Goal: Task Accomplishment & Management: Complete application form

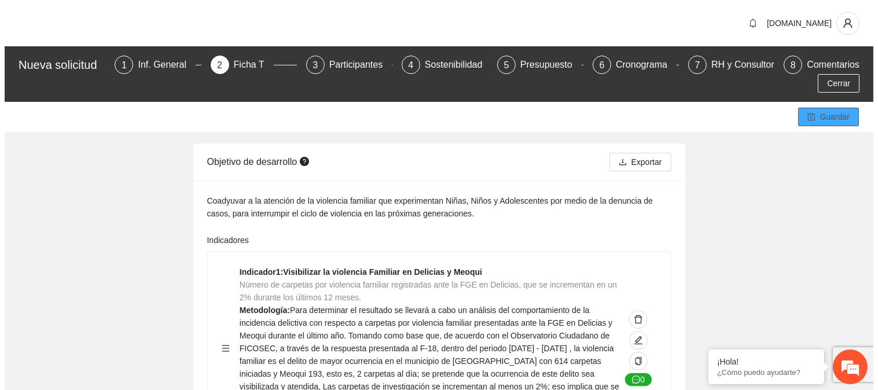
scroll to position [116, 0]
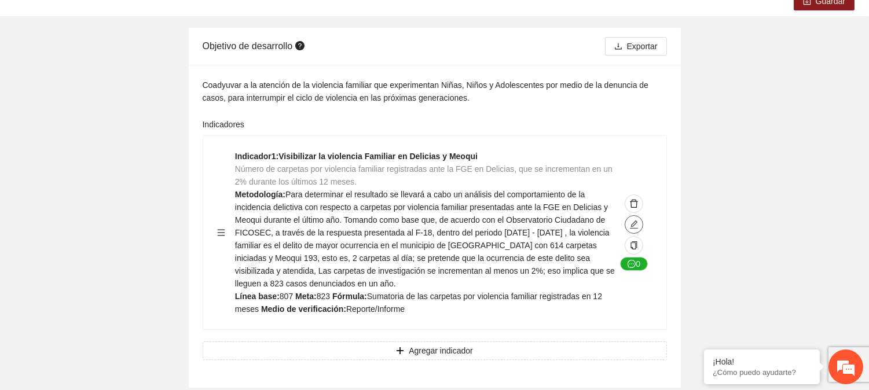
click at [638, 223] on icon "edit" at bounding box center [633, 224] width 9 height 9
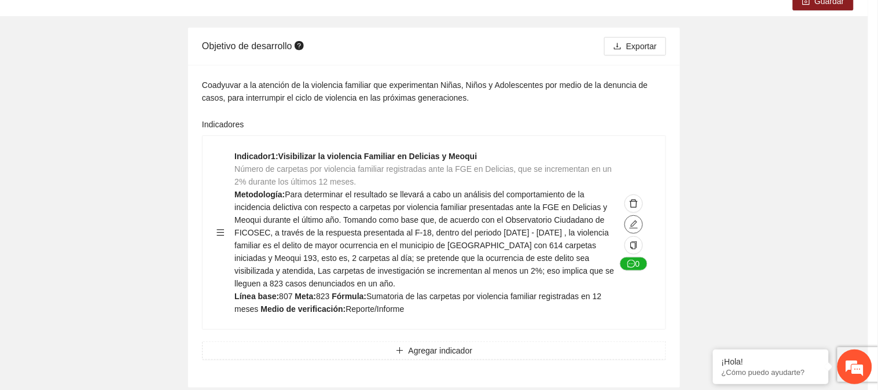
type textarea "***"
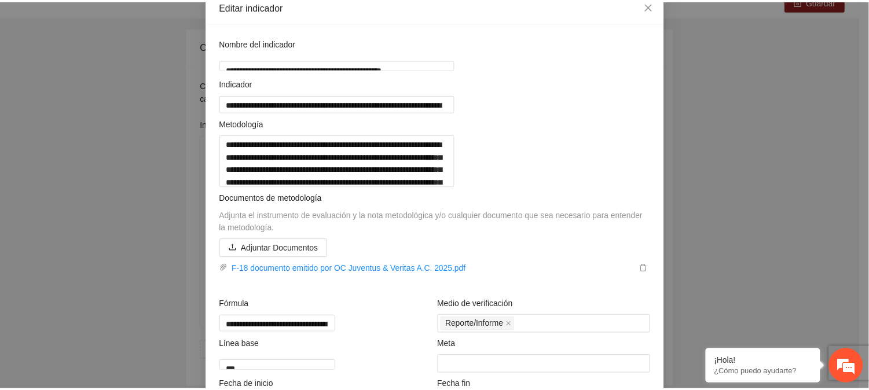
scroll to position [3, 0]
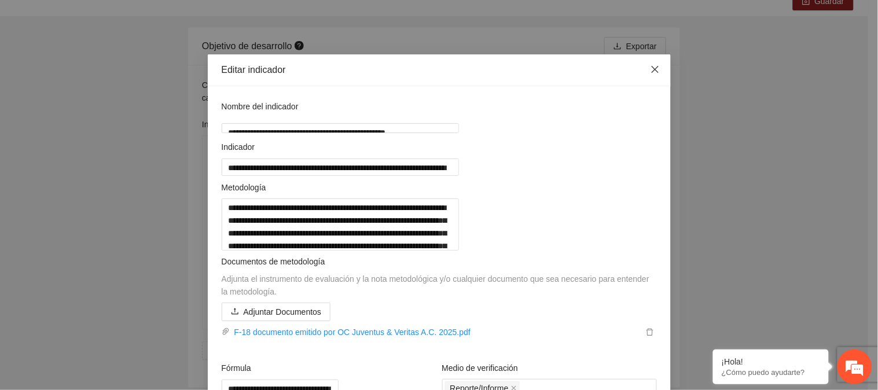
click at [651, 72] on icon "close" at bounding box center [655, 69] width 9 height 9
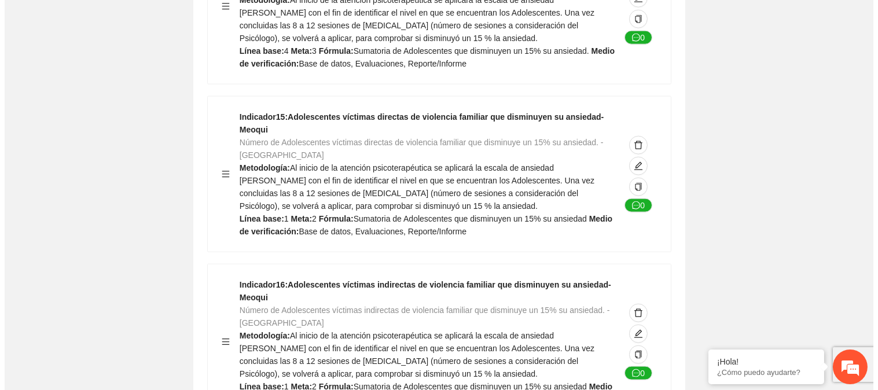
scroll to position [2737, 0]
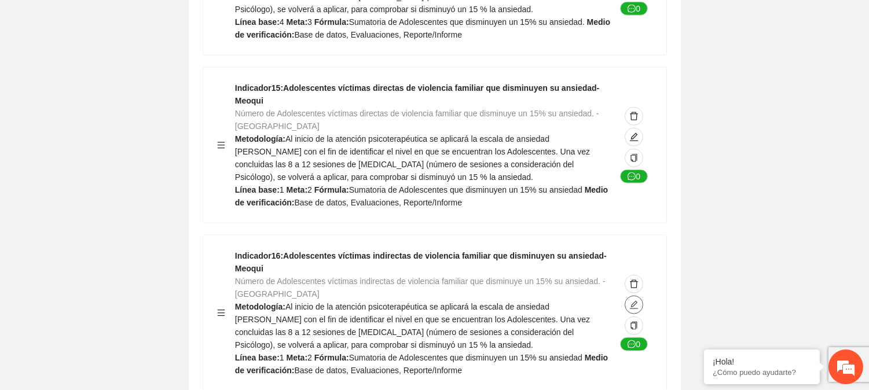
click at [632, 296] on button "button" at bounding box center [634, 305] width 19 height 19
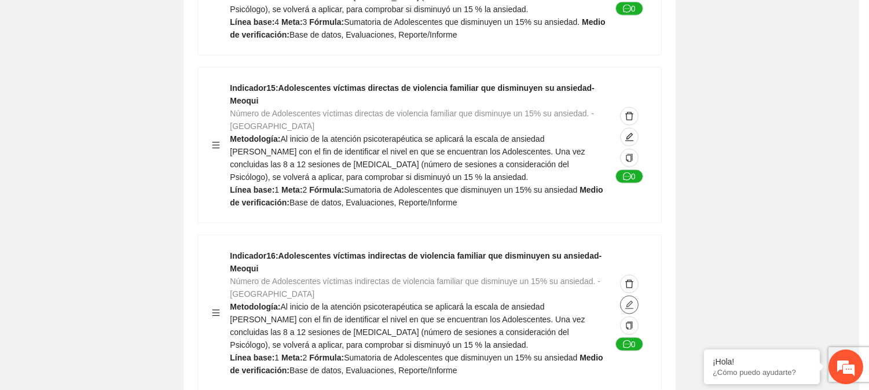
type textarea "*"
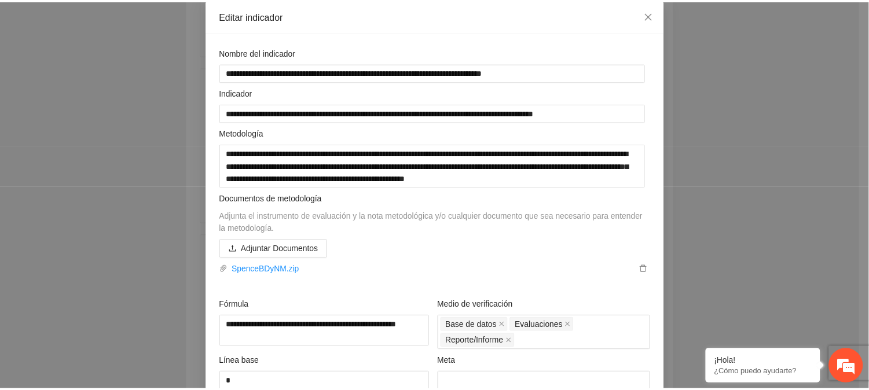
scroll to position [0, 0]
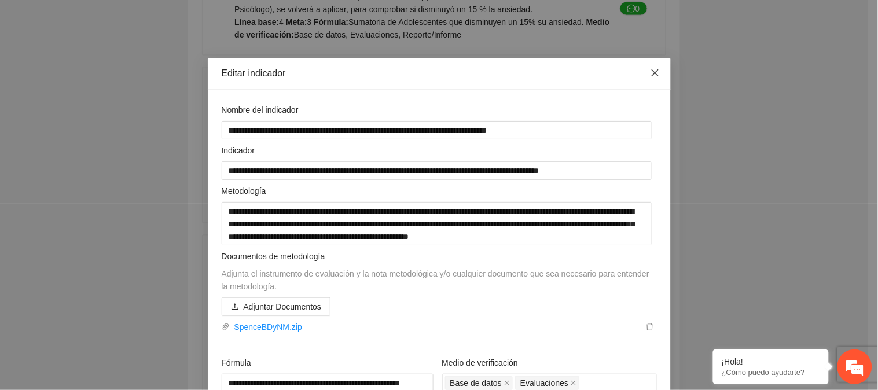
click at [651, 71] on icon "close" at bounding box center [655, 72] width 9 height 9
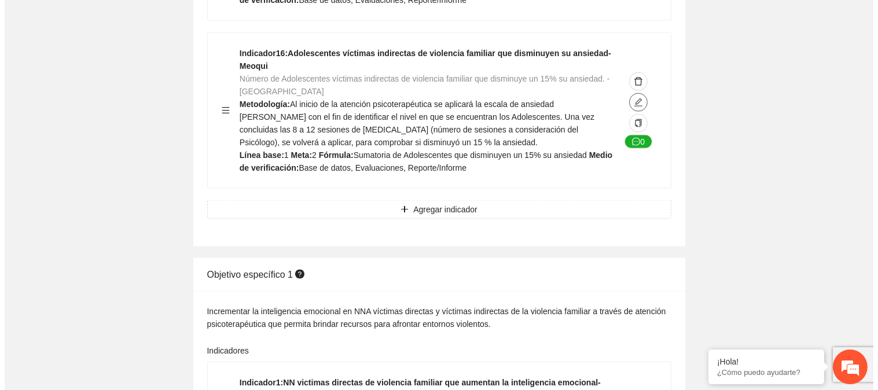
scroll to position [3056, 0]
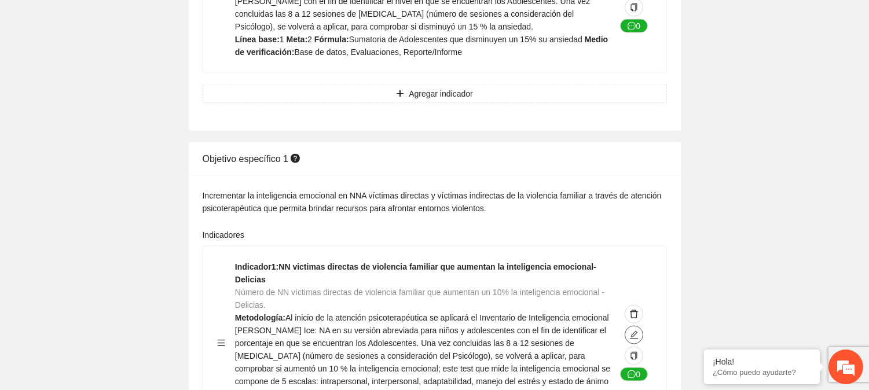
click at [631, 331] on icon "edit" at bounding box center [633, 335] width 9 height 9
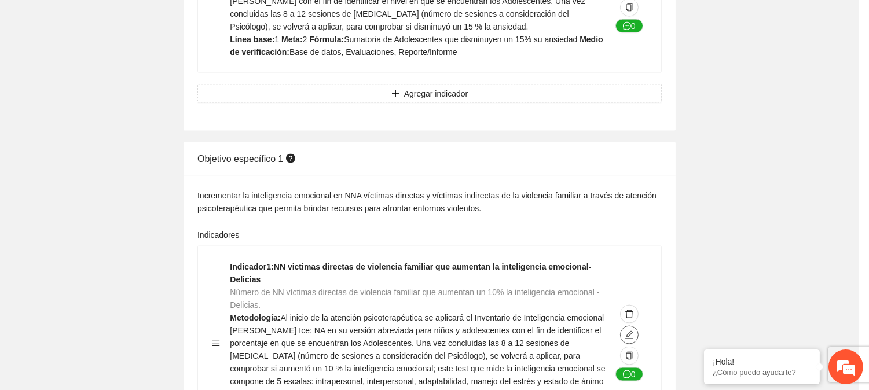
type textarea "**"
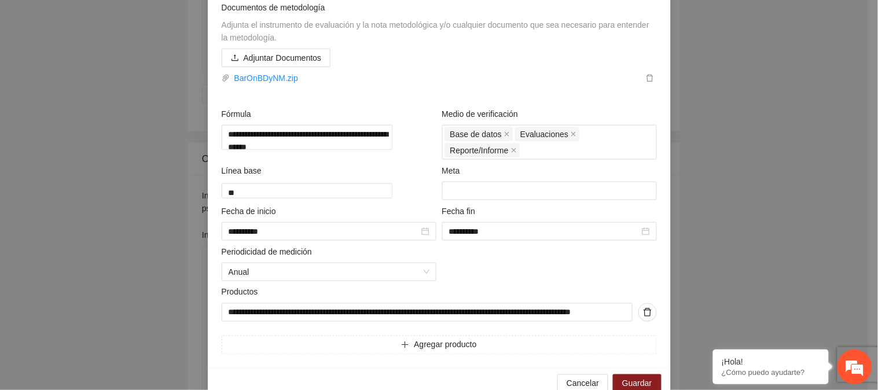
scroll to position [290, 0]
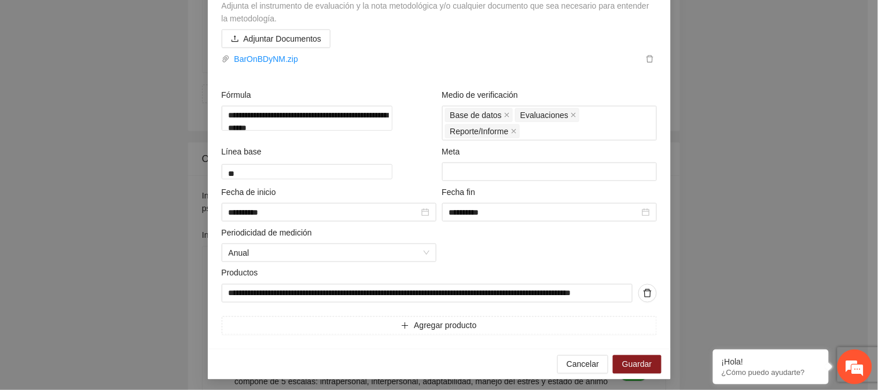
click at [859, 229] on div "**********" at bounding box center [439, 195] width 878 height 390
click at [478, 303] on input "**********" at bounding box center [427, 293] width 411 height 19
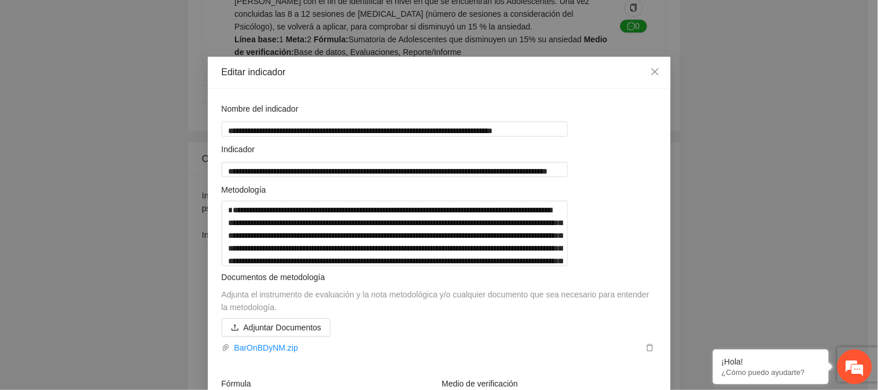
scroll to position [0, 0]
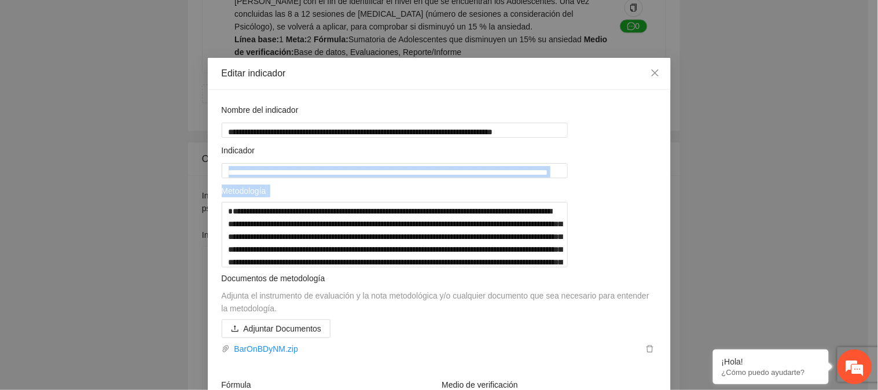
drag, startPoint x: 866, startPoint y: 175, endPoint x: 871, endPoint y: 195, distance: 20.9
click at [869, 195] on div "**********" at bounding box center [439, 195] width 878 height 390
click at [651, 69] on icon "close" at bounding box center [655, 72] width 9 height 9
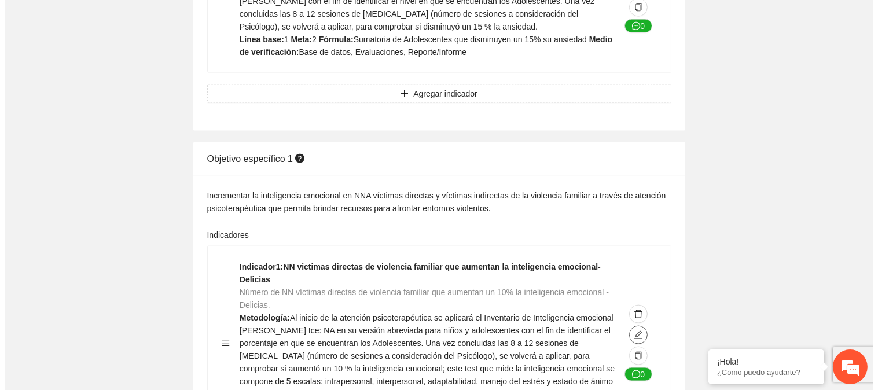
scroll to position [3229, 0]
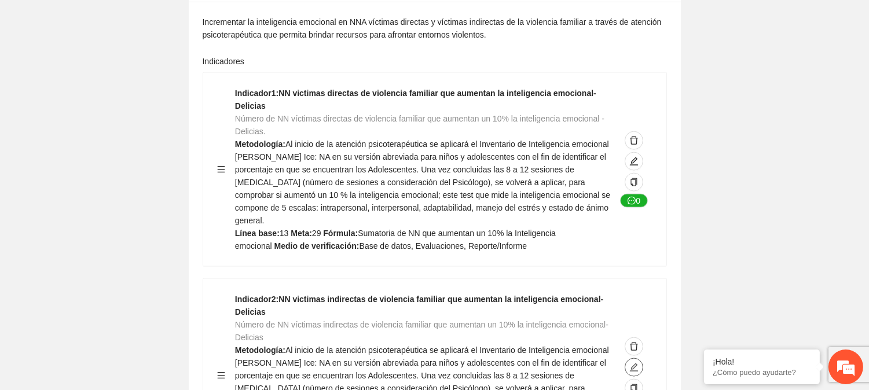
click at [635, 358] on button "button" at bounding box center [634, 367] width 19 height 19
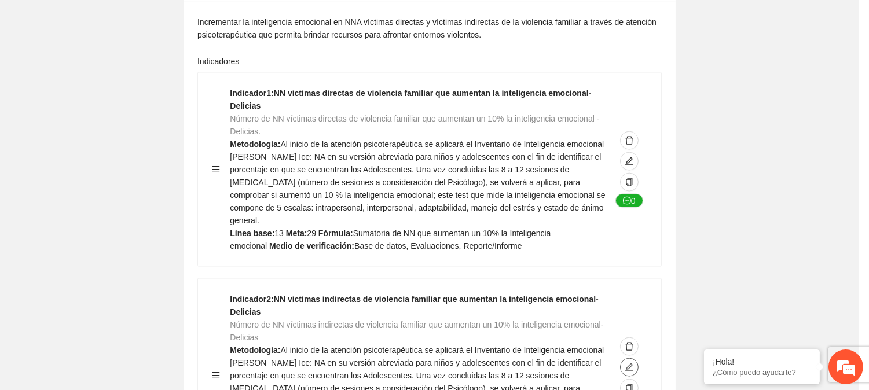
type textarea "**"
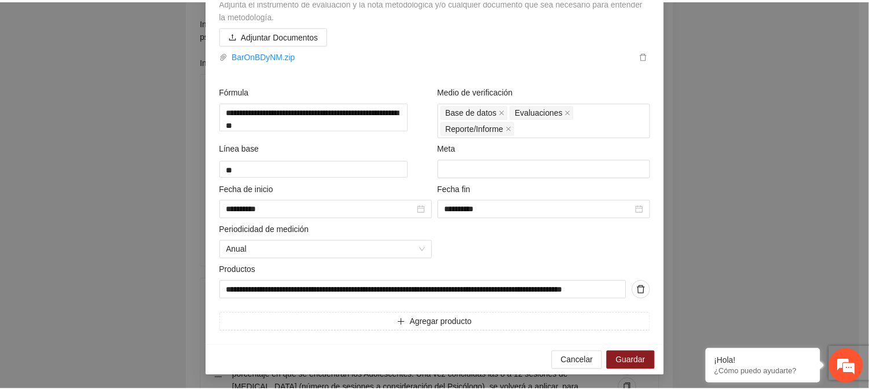
scroll to position [0, 0]
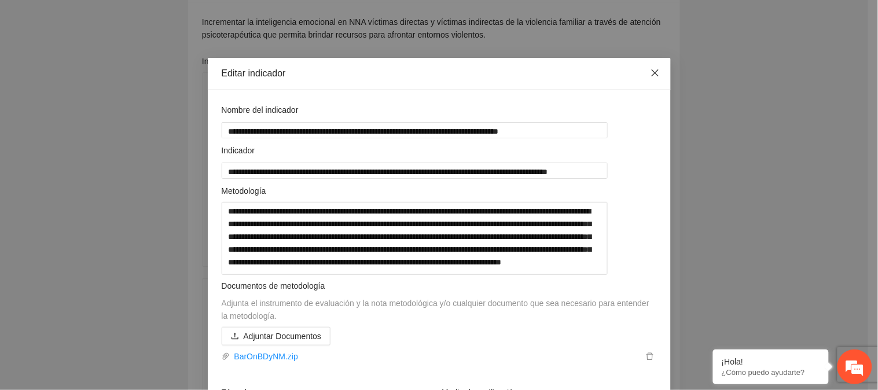
click at [646, 67] on span "Close" at bounding box center [655, 73] width 31 height 31
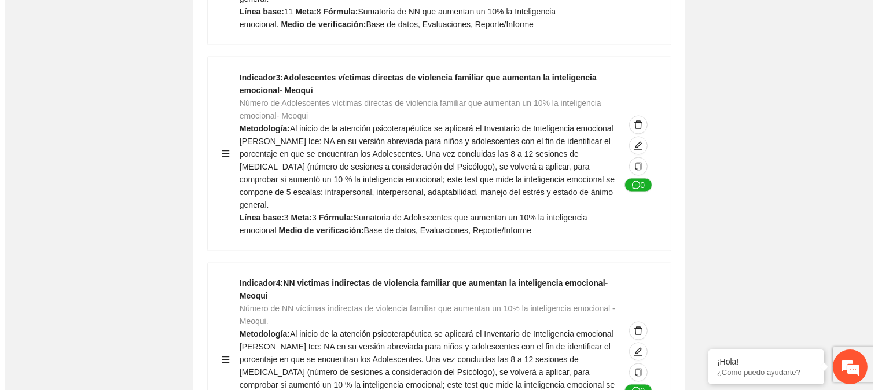
scroll to position [3672, 0]
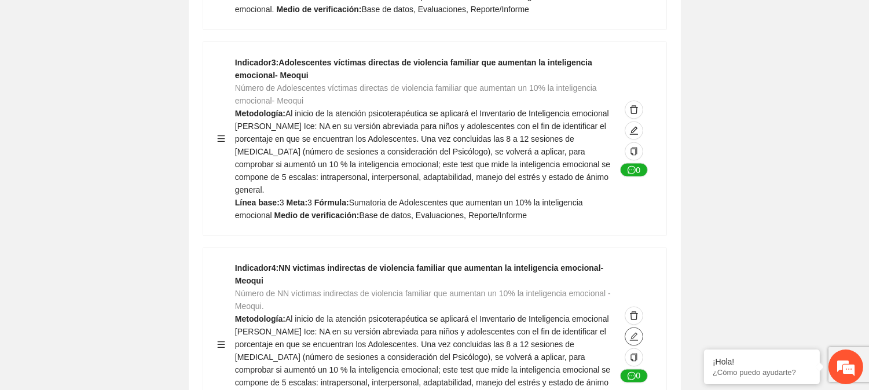
click at [638, 332] on icon "edit" at bounding box center [633, 336] width 9 height 9
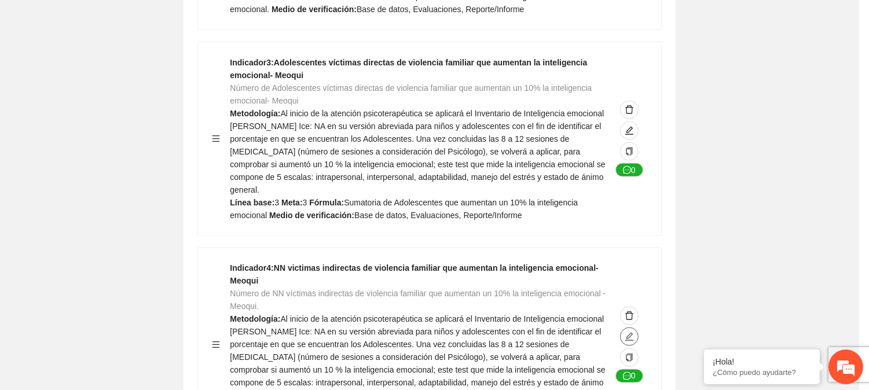
type textarea "*"
type input "**********"
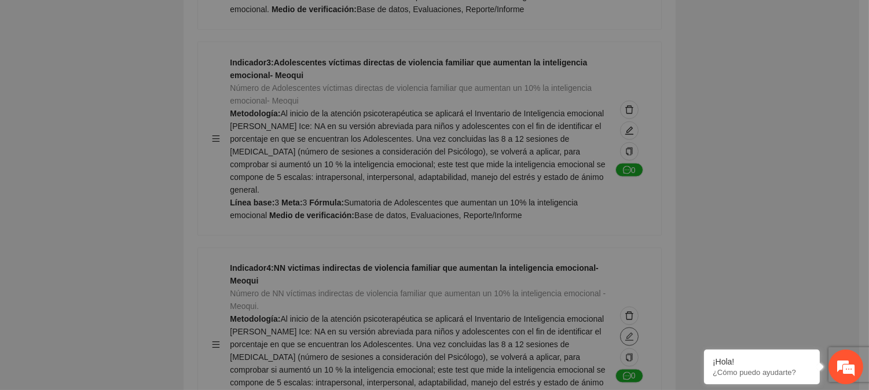
type textarea "*"
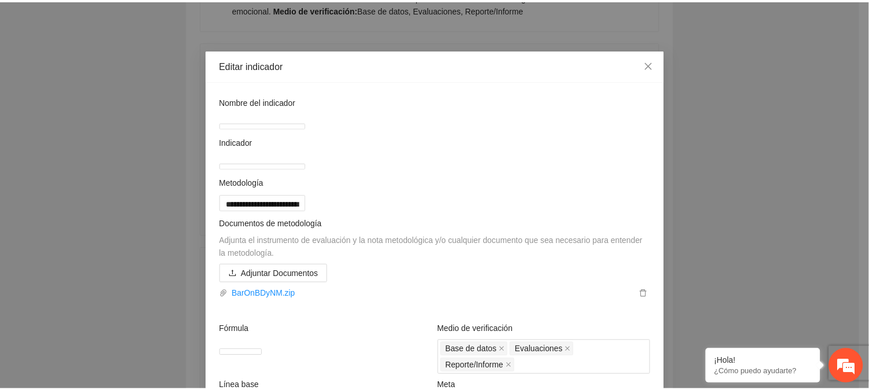
scroll to position [2, 0]
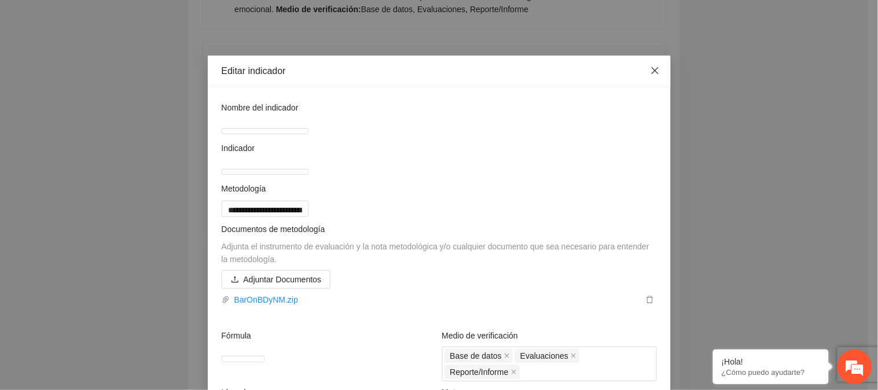
click at [651, 71] on icon "close" at bounding box center [654, 70] width 7 height 7
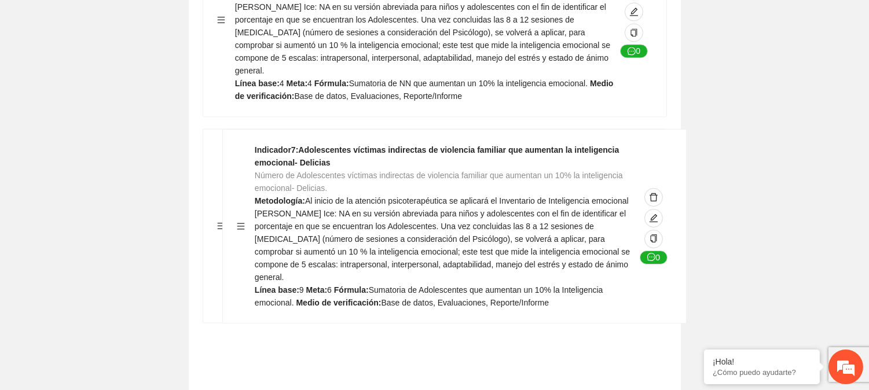
scroll to position [4413, 0]
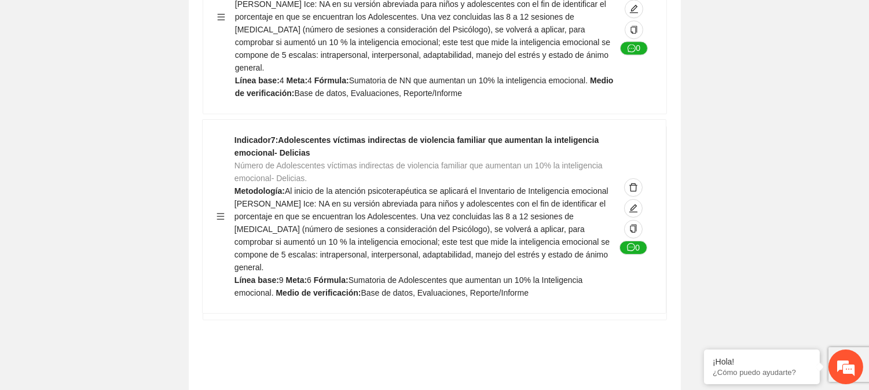
drag, startPoint x: 218, startPoint y: 41, endPoint x: 218, endPoint y: 222, distance: 180.7
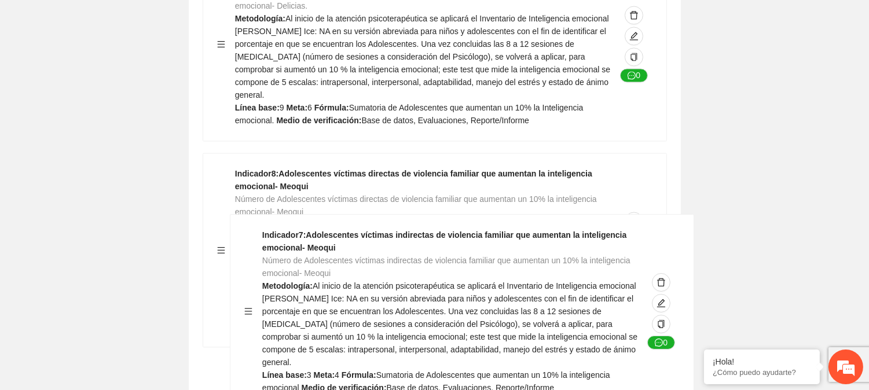
scroll to position [4406, 0]
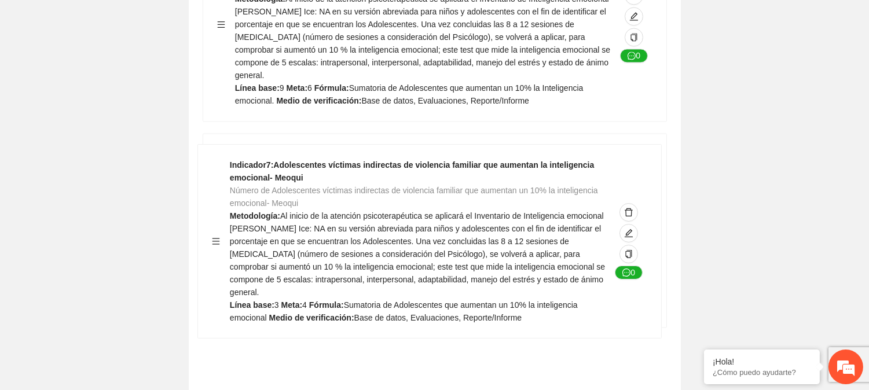
drag, startPoint x: 218, startPoint y: 111, endPoint x: 213, endPoint y: 244, distance: 133.3
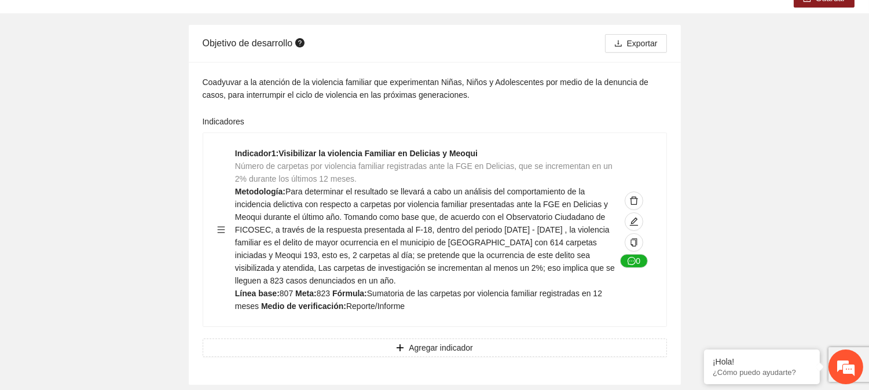
scroll to position [0, 0]
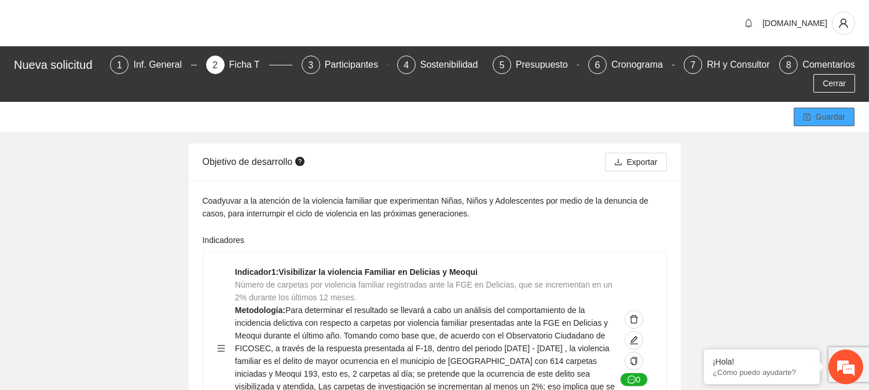
click at [820, 117] on span "Guardar" at bounding box center [831, 117] width 30 height 13
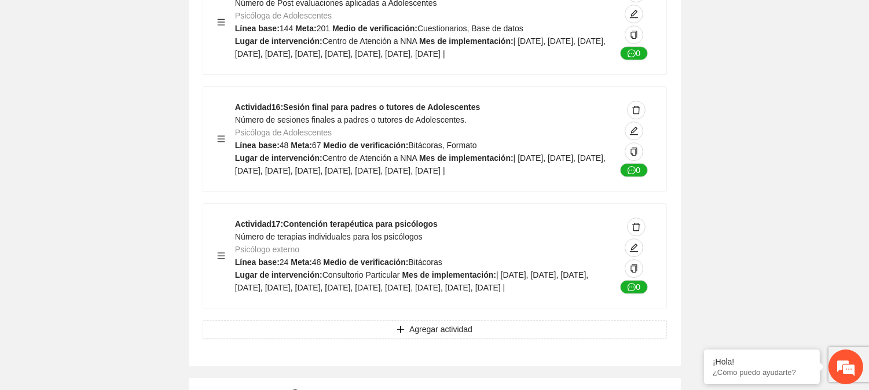
scroll to position [6706, 0]
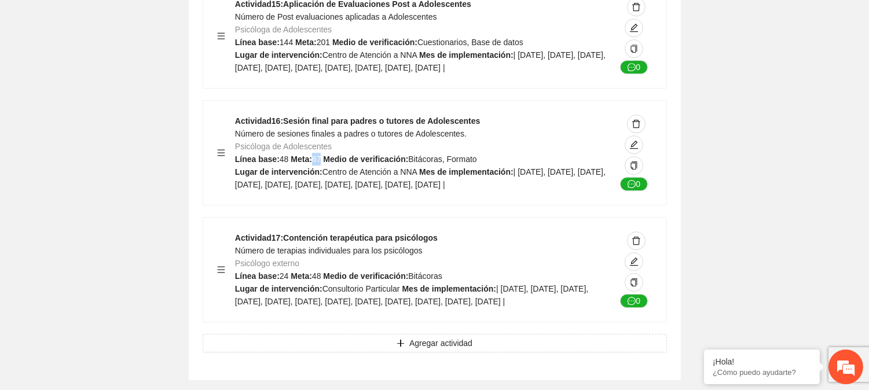
drag, startPoint x: 310, startPoint y: 130, endPoint x: 320, endPoint y: 131, distance: 10.5
click at [320, 131] on div "Actividad 16 : Sesión final para padres o tutores de Adolescentes Número de ses…" at bounding box center [425, 153] width 381 height 76
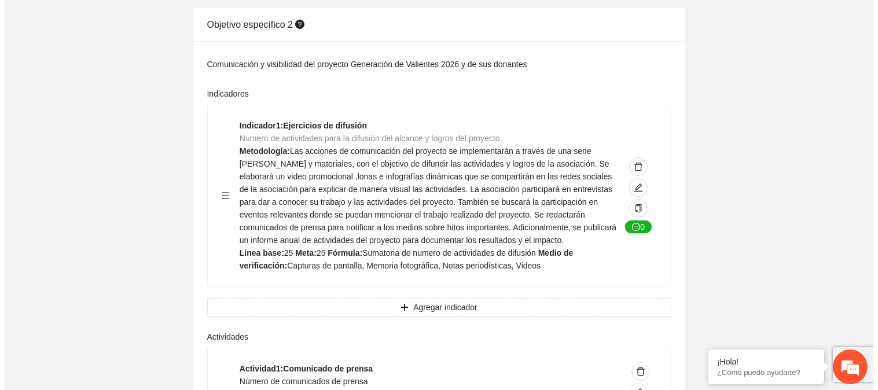
scroll to position [7092, 0]
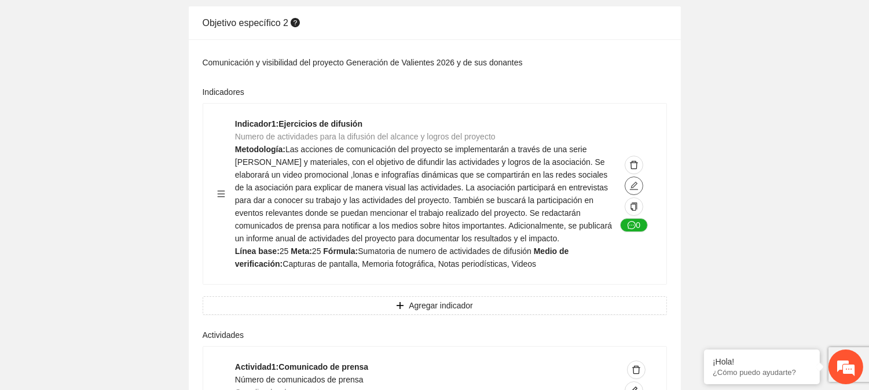
click at [636, 184] on icon "edit" at bounding box center [633, 185] width 9 height 9
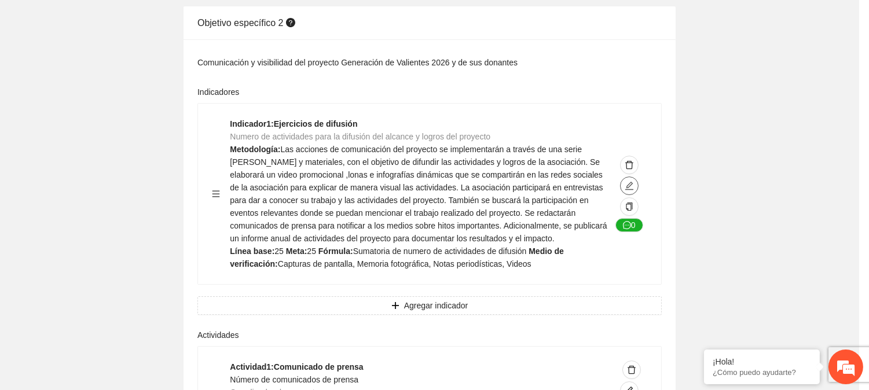
type textarea "**"
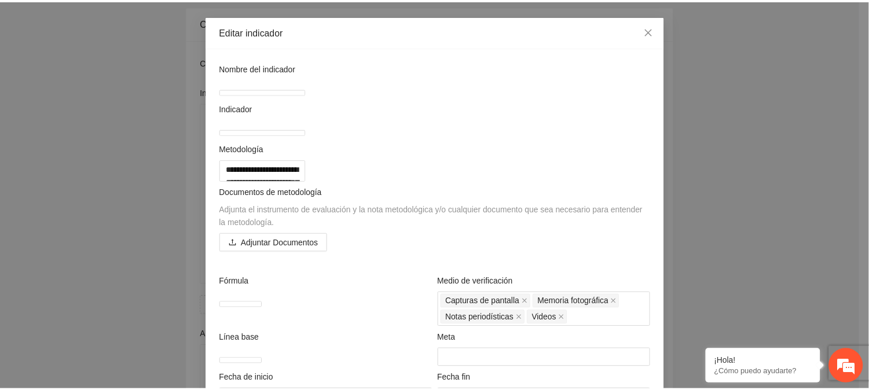
scroll to position [2, 0]
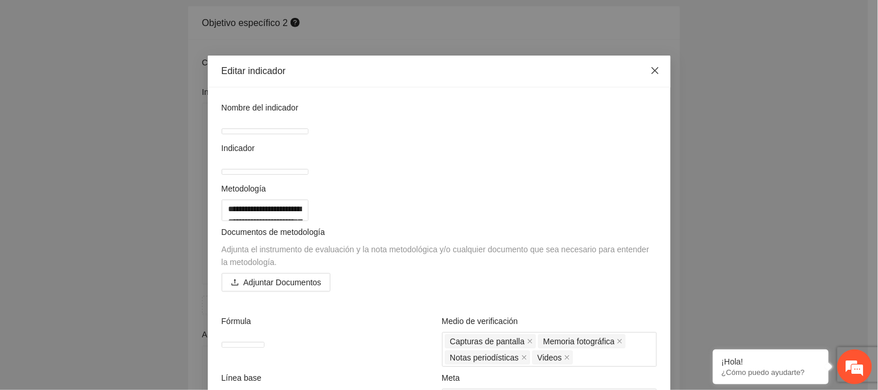
click at [651, 72] on icon "close" at bounding box center [655, 70] width 9 height 9
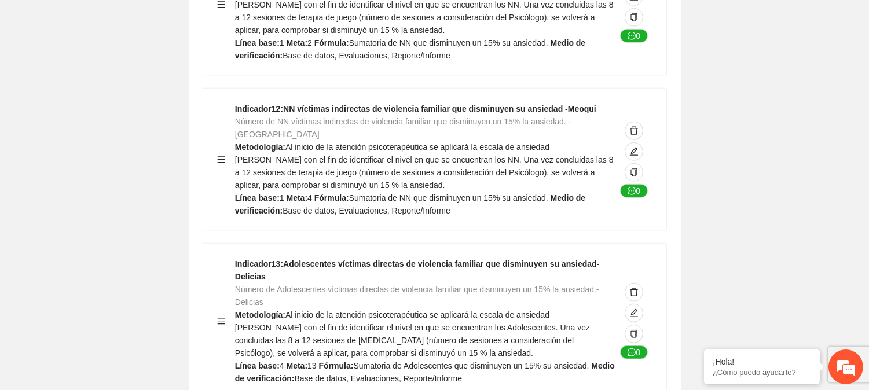
scroll to position [0, 0]
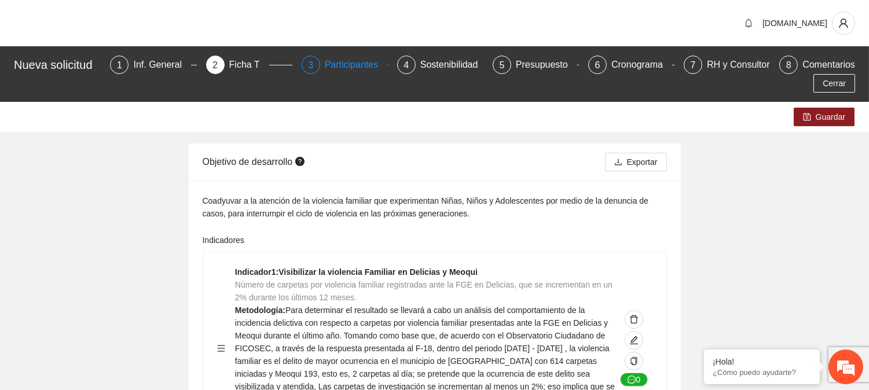
click at [360, 65] on div "Participantes" at bounding box center [356, 65] width 63 height 19
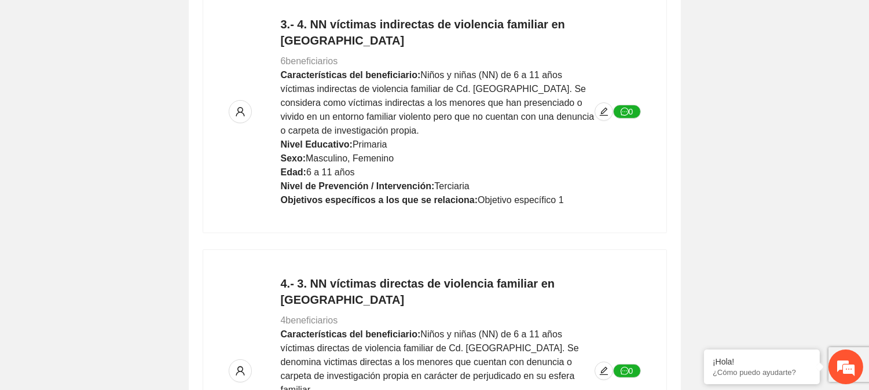
scroll to position [799, 0]
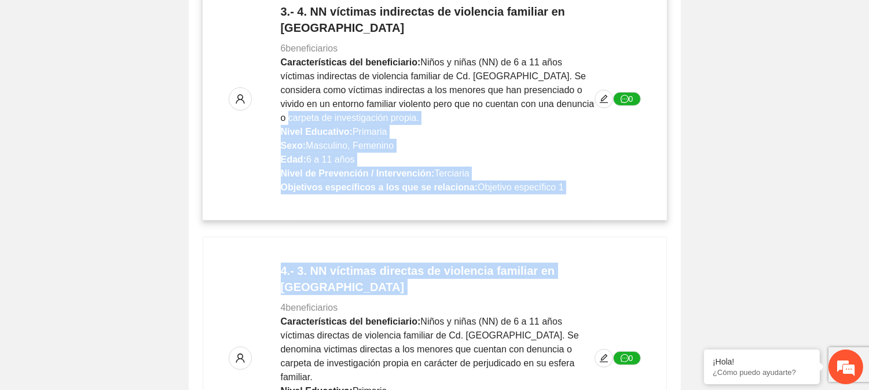
drag, startPoint x: 258, startPoint y: 271, endPoint x: 269, endPoint y: 105, distance: 166.0
click at [275, 275] on div "4.- 3. NN víctimas directas de violencia familiar en Meoqui 4 beneficiarios Car…" at bounding box center [412, 358] width 366 height 191
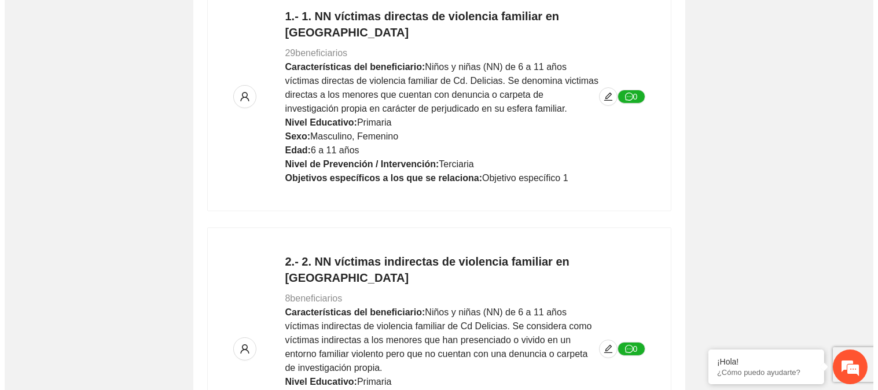
scroll to position [232, 0]
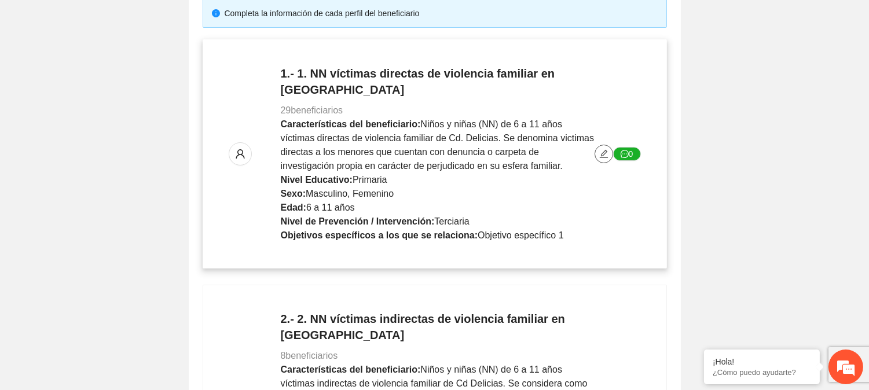
click at [600, 149] on icon "edit" at bounding box center [603, 153] width 9 height 9
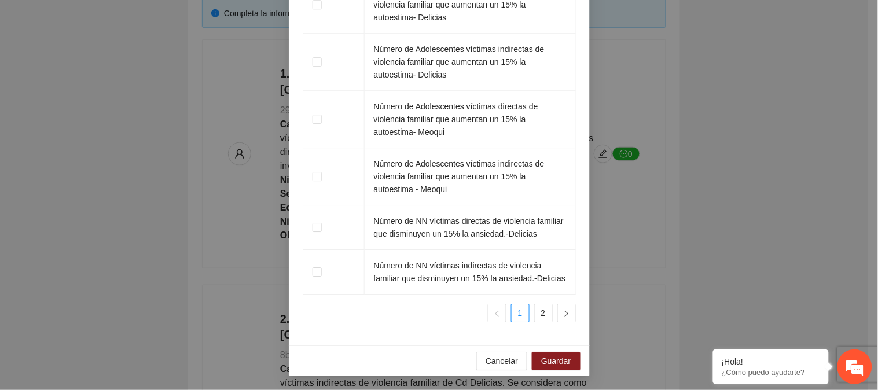
scroll to position [2053, 0]
click at [540, 317] on link "2" at bounding box center [543, 313] width 17 height 17
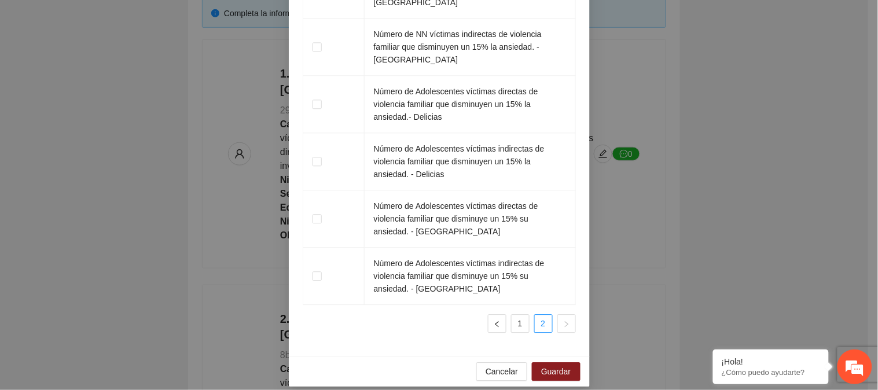
scroll to position [1862, 0]
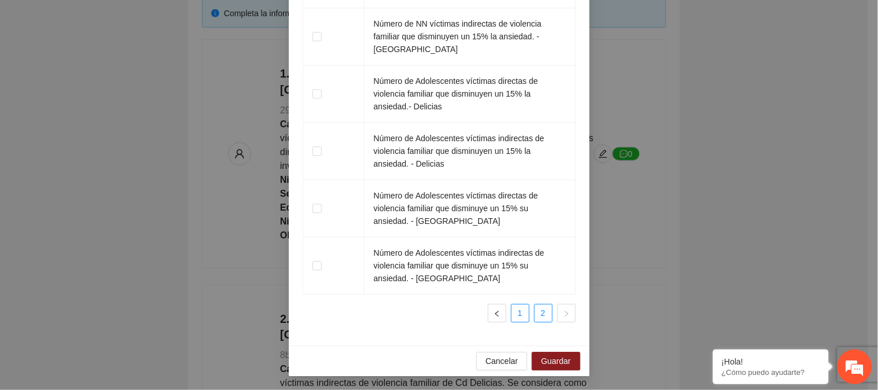
click at [512, 311] on link "1" at bounding box center [520, 313] width 17 height 17
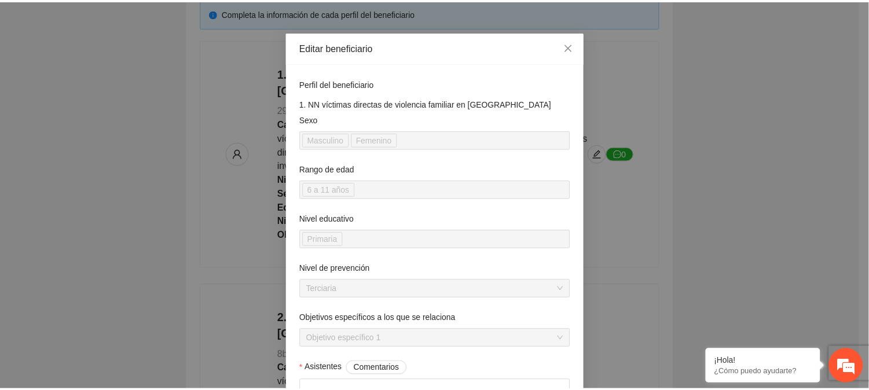
scroll to position [0, 0]
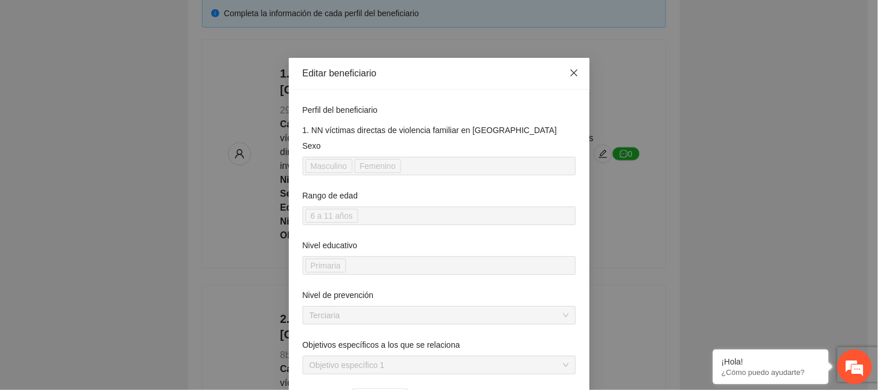
click at [570, 70] on icon "close" at bounding box center [574, 72] width 9 height 9
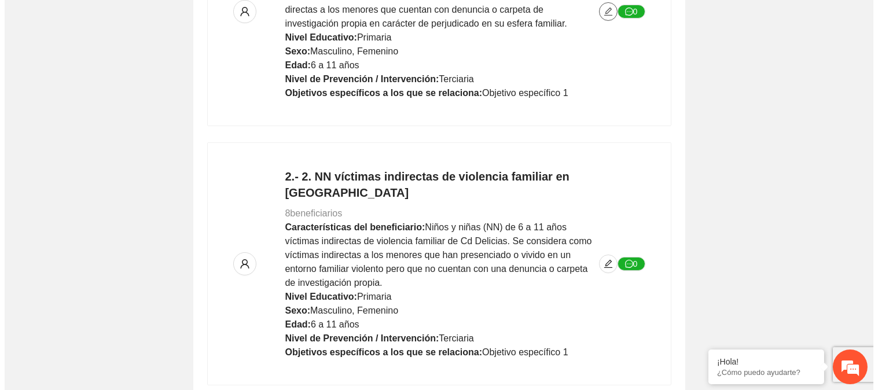
scroll to position [424, 0]
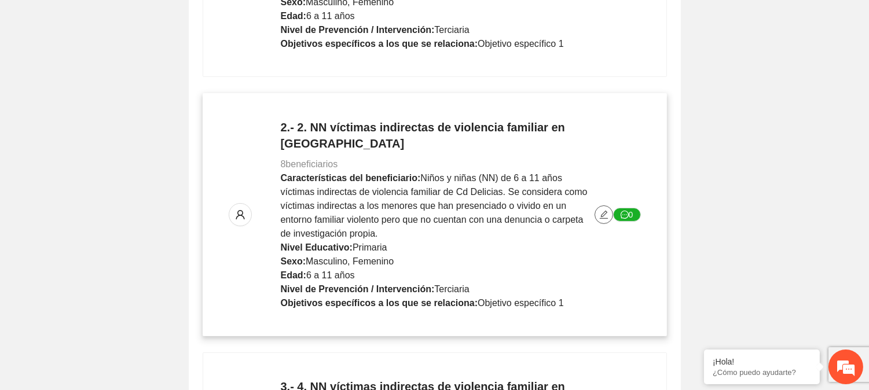
click at [601, 210] on icon "edit" at bounding box center [603, 214] width 9 height 9
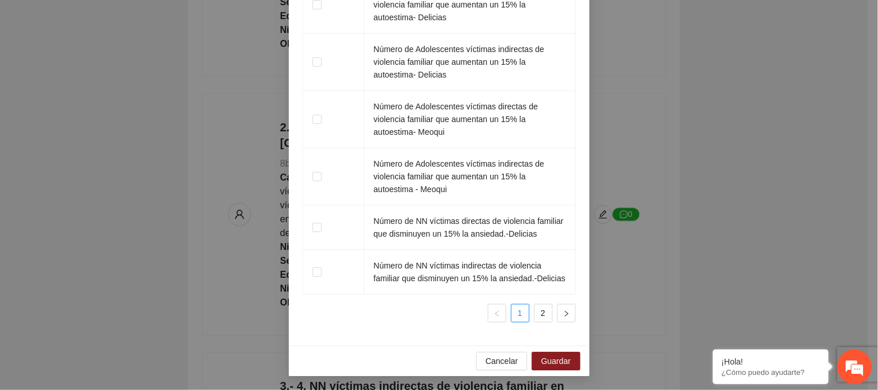
scroll to position [2053, 0]
click at [540, 321] on link "2" at bounding box center [543, 313] width 17 height 17
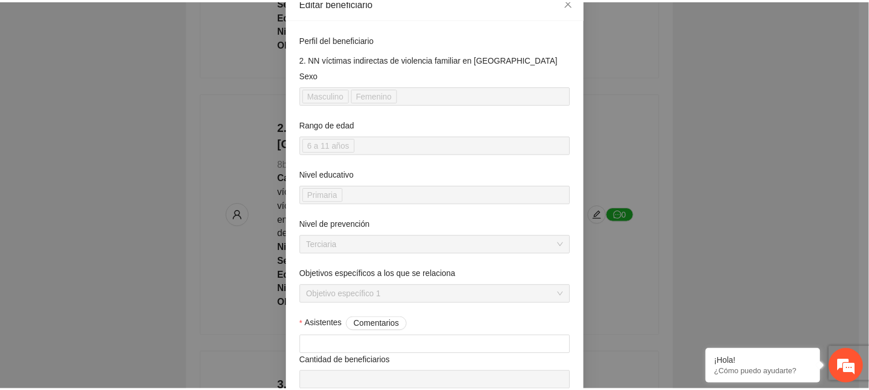
scroll to position [0, 0]
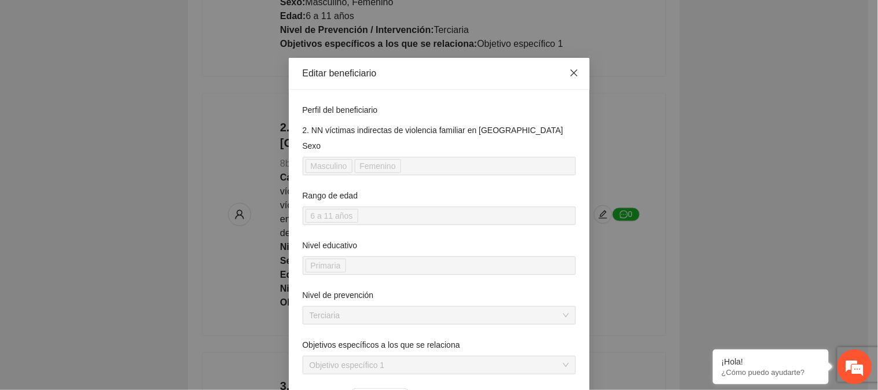
click at [570, 72] on icon "close" at bounding box center [573, 72] width 7 height 7
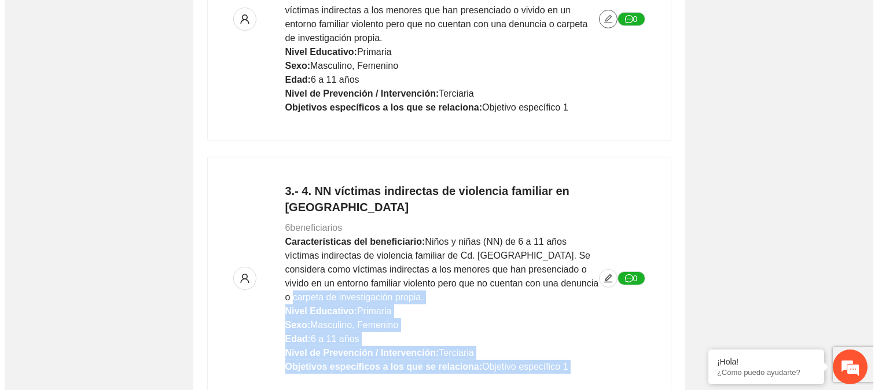
scroll to position [632, 0]
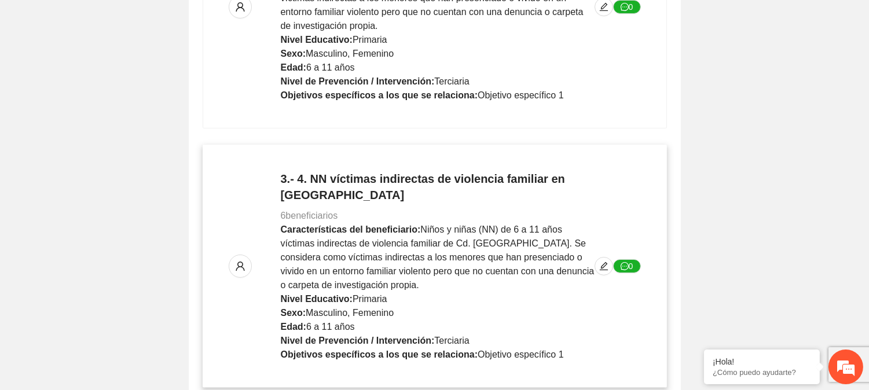
click at [611, 191] on div "3.- 4. NN víctimas indirectas de violencia familiar en Meoqui 6 beneficiarios C…" at bounding box center [435, 266] width 412 height 191
click at [601, 262] on icon "edit" at bounding box center [603, 266] width 9 height 9
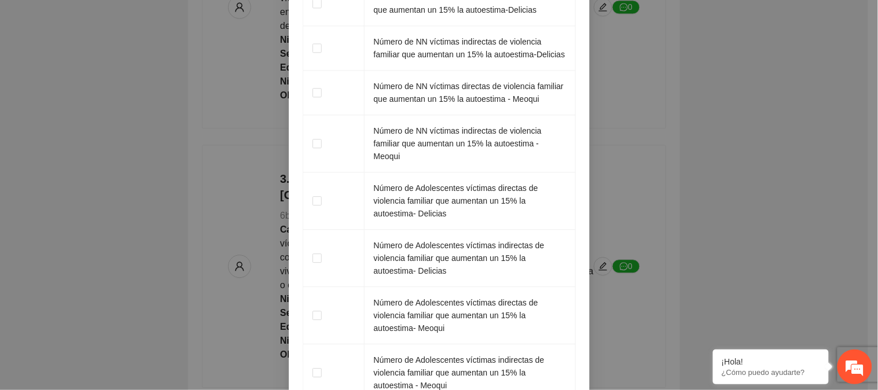
scroll to position [2053, 0]
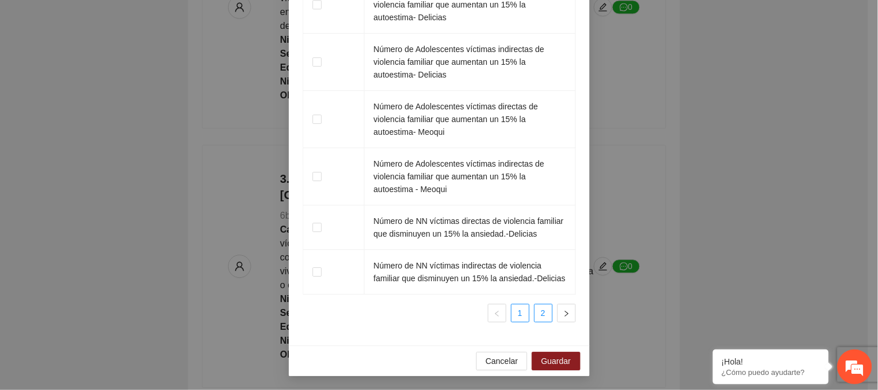
click at [535, 317] on link "2" at bounding box center [543, 313] width 17 height 17
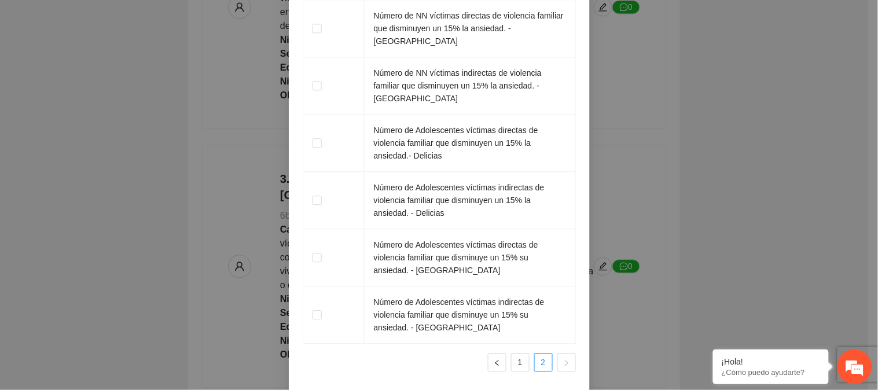
scroll to position [1862, 0]
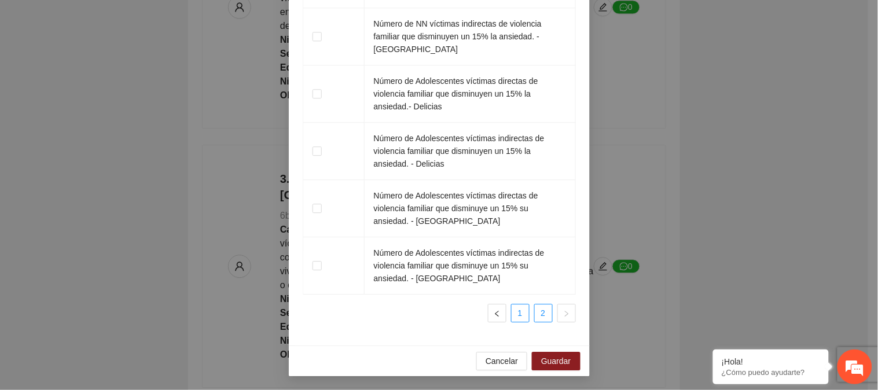
click at [512, 313] on link "1" at bounding box center [520, 313] width 17 height 17
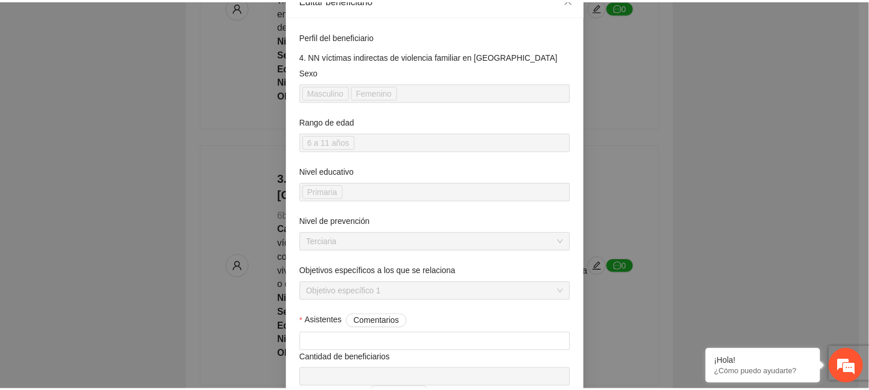
scroll to position [0, 0]
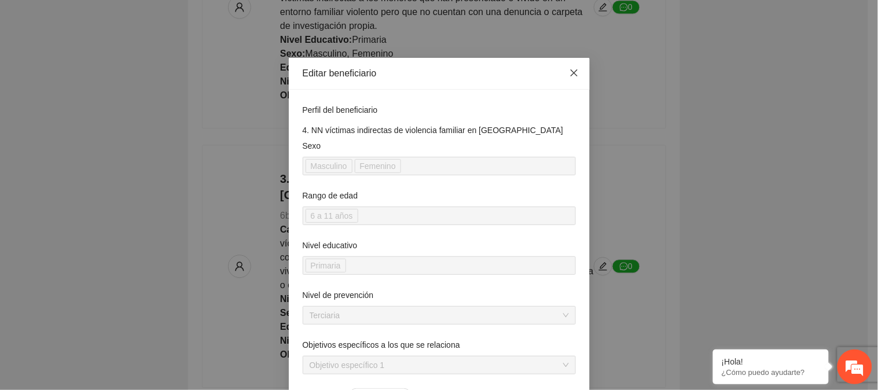
click at [571, 75] on icon "close" at bounding box center [573, 72] width 7 height 7
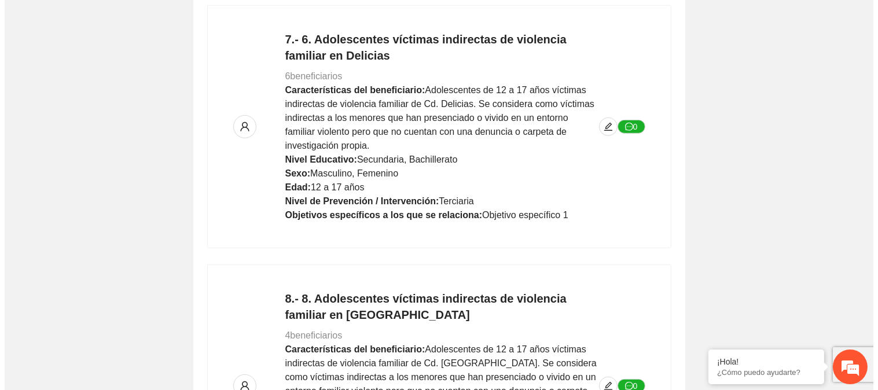
scroll to position [1936, 0]
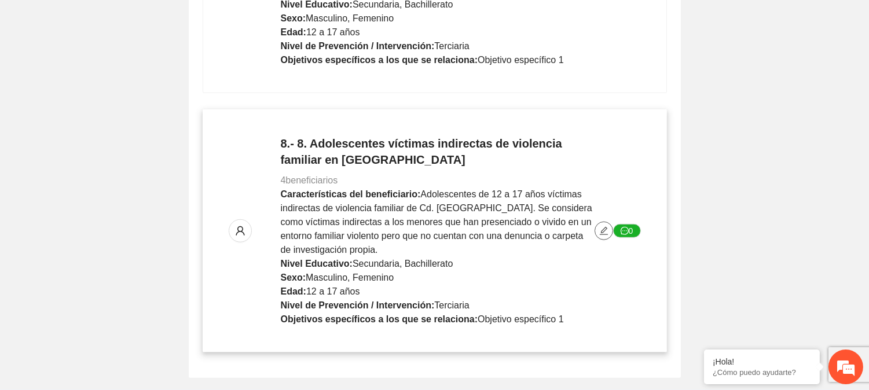
click at [604, 227] on icon "edit" at bounding box center [604, 231] width 8 height 8
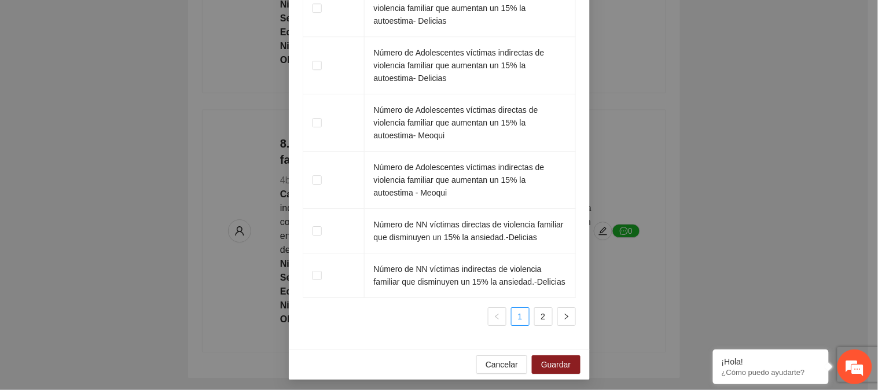
scroll to position [2053, 0]
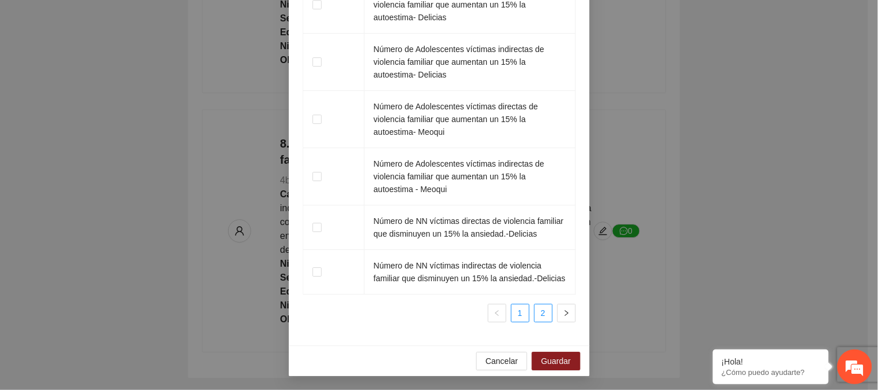
click at [546, 313] on link "2" at bounding box center [543, 313] width 17 height 17
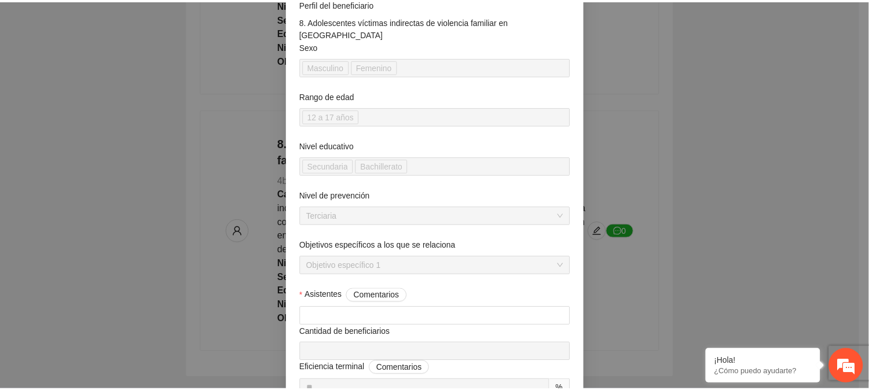
scroll to position [0, 0]
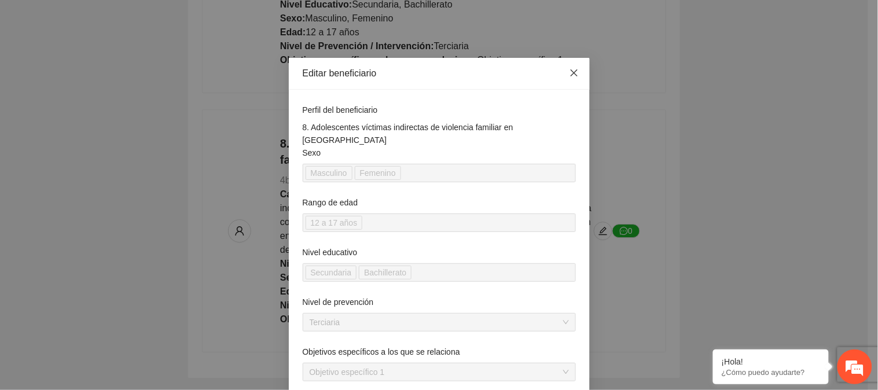
click at [573, 71] on icon "close" at bounding box center [574, 72] width 9 height 9
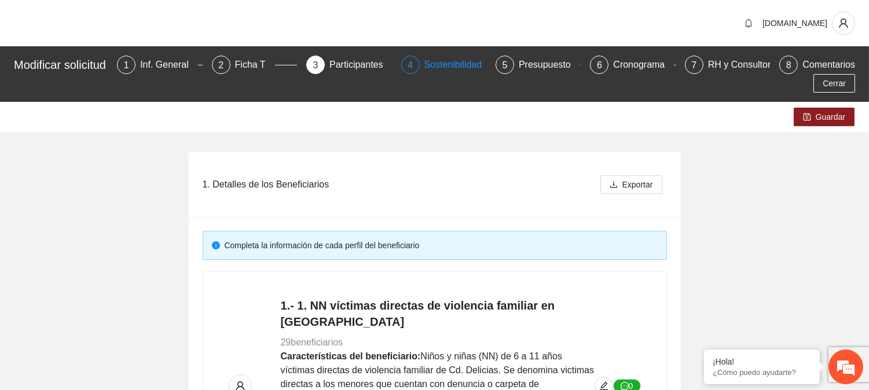
click at [444, 68] on div "Sostenibilidad" at bounding box center [457, 65] width 67 height 19
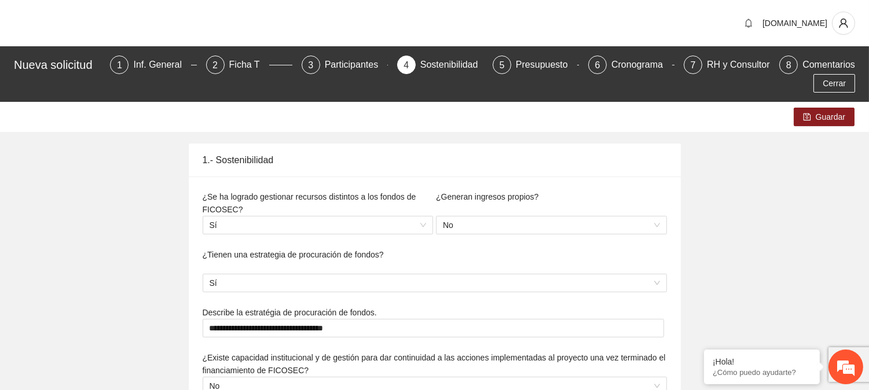
type textarea "**********"
click at [533, 71] on div "Presupuesto" at bounding box center [546, 65] width 61 height 19
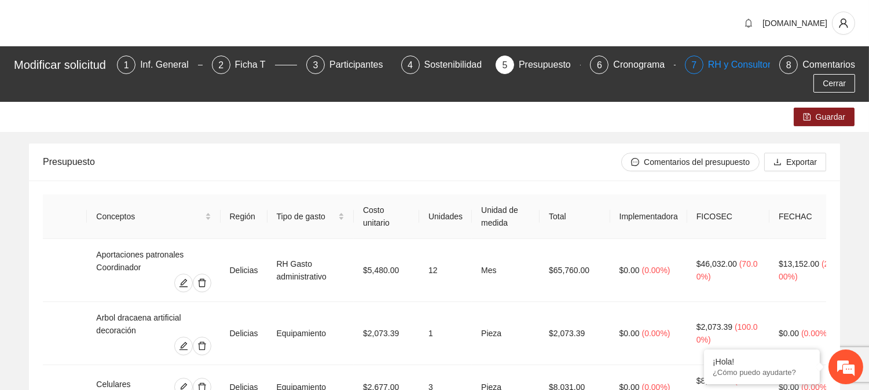
click at [728, 61] on div "RH y Consultores" at bounding box center [749, 65] width 82 height 19
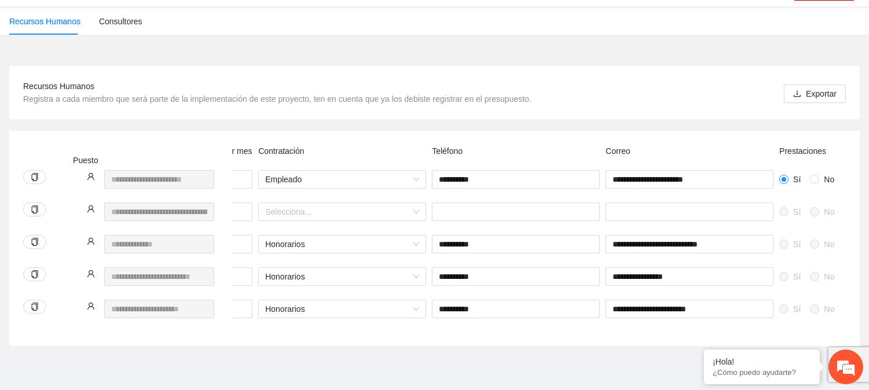
scroll to position [0, 490]
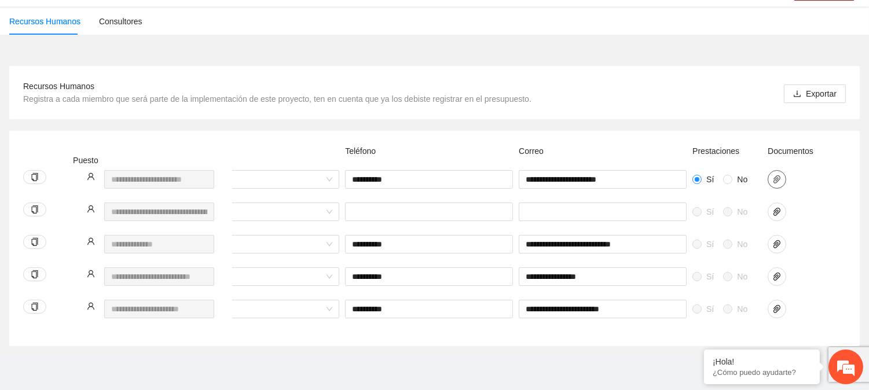
click at [782, 175] on span "paper-clip" at bounding box center [776, 179] width 17 height 9
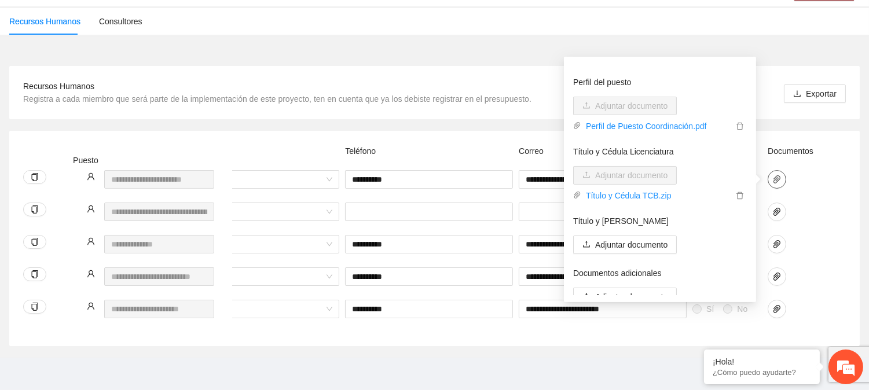
scroll to position [100, 0]
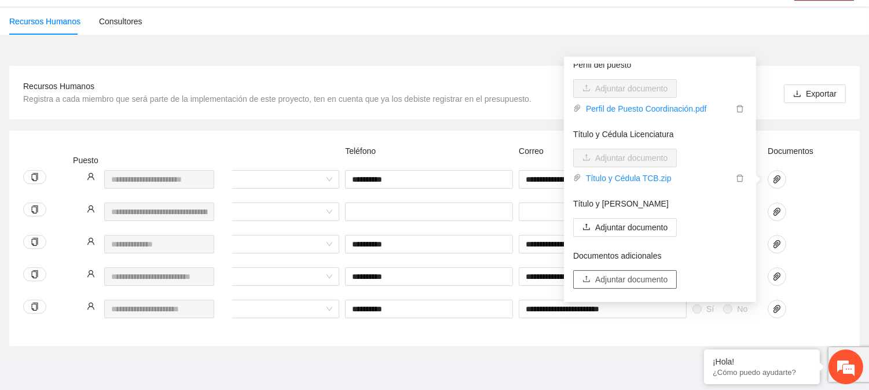
click at [628, 273] on span "Adjuntar documento" at bounding box center [631, 279] width 72 height 13
click at [662, 273] on span "Adjuntar documento" at bounding box center [631, 279] width 72 height 13
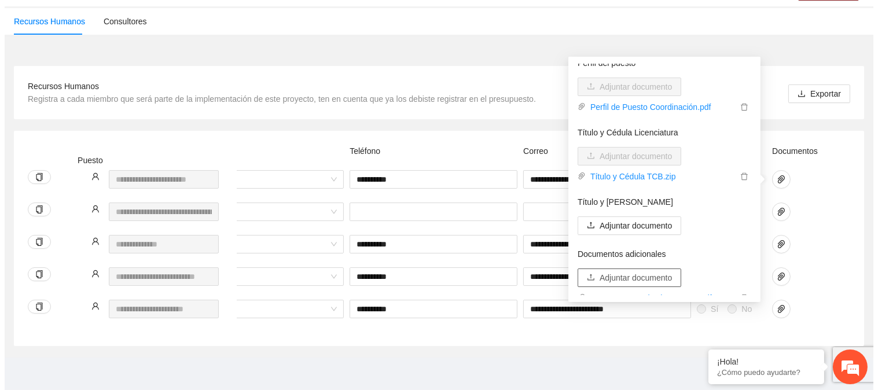
scroll to position [128, 0]
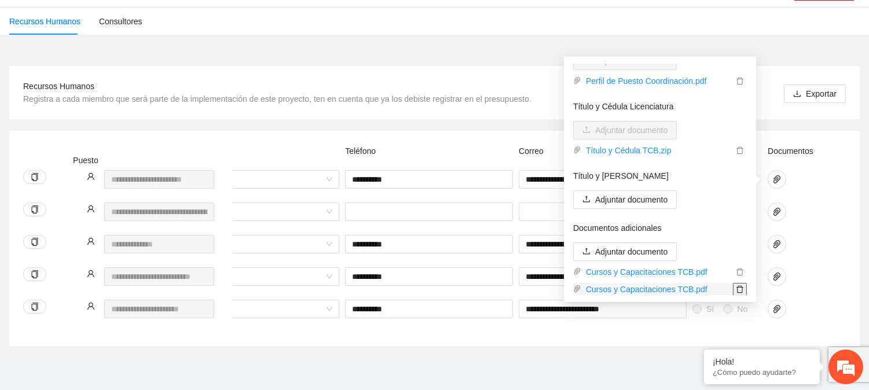
click at [736, 285] on icon "delete" at bounding box center [740, 289] width 8 height 8
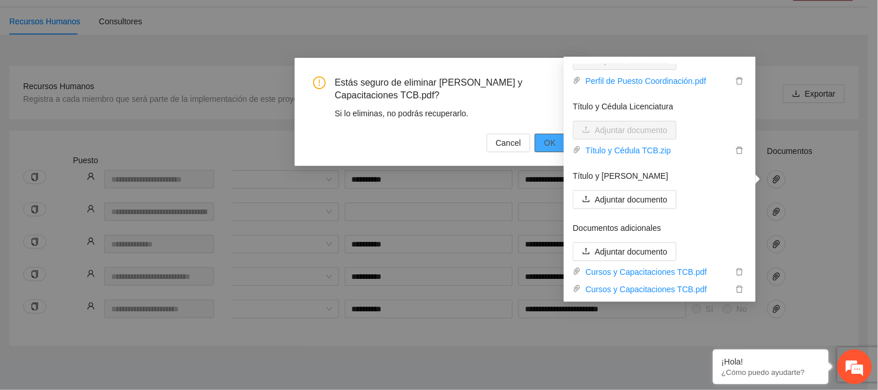
click at [549, 140] on span "OK" at bounding box center [550, 143] width 12 height 13
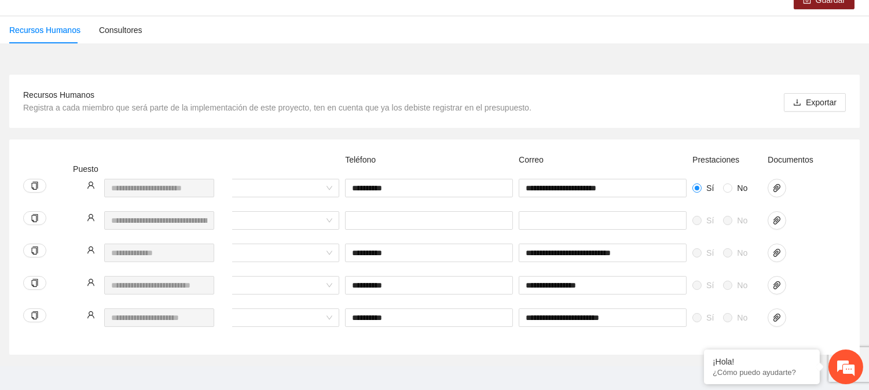
scroll to position [0, 483]
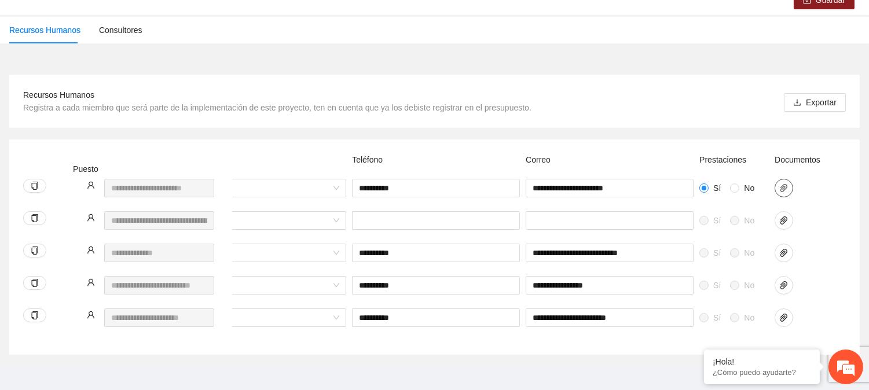
click at [783, 189] on icon "paper-clip" at bounding box center [783, 188] width 9 height 9
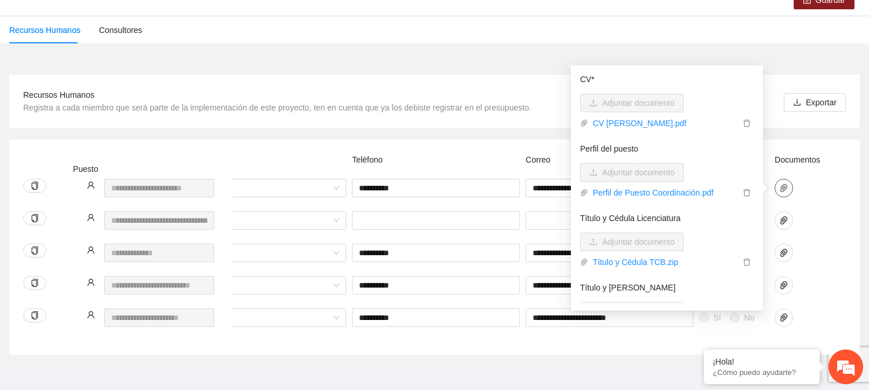
scroll to position [0, 0]
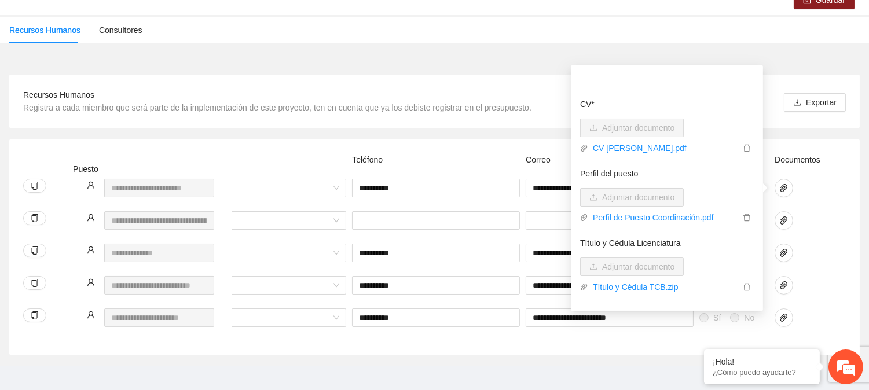
click at [832, 192] on div "**********" at bounding box center [300, 195] width 1106 height 32
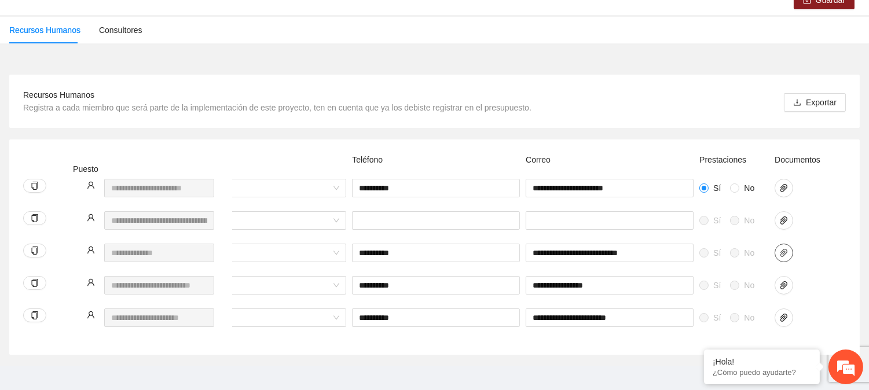
click at [780, 252] on icon "paper-clip" at bounding box center [783, 252] width 9 height 9
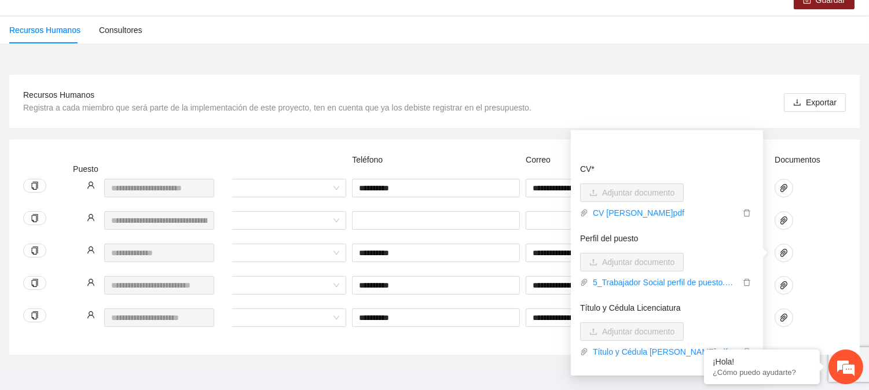
click at [837, 211] on div "Sí No Selecciona... Sí No" at bounding box center [300, 227] width 1106 height 32
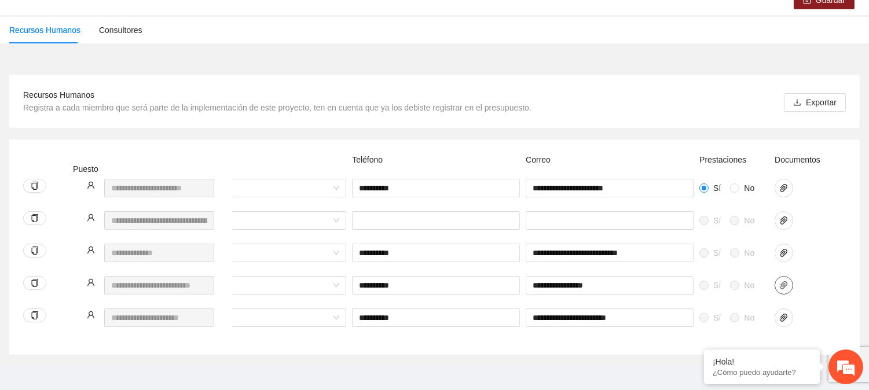
click at [783, 285] on icon "paper-clip" at bounding box center [783, 285] width 9 height 9
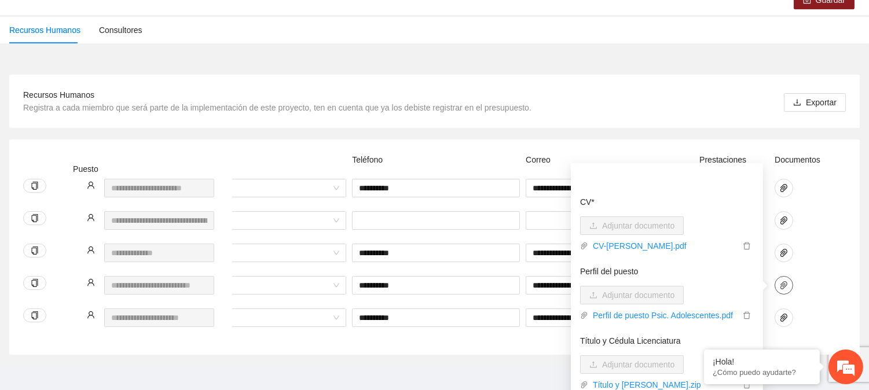
scroll to position [111, 0]
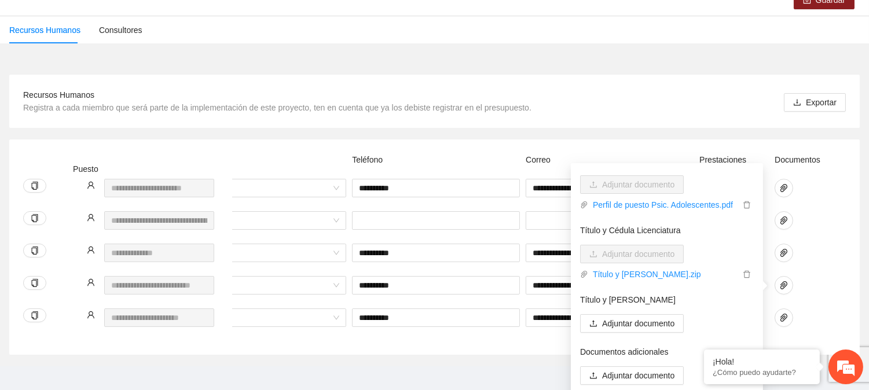
click at [820, 287] on div at bounding box center [801, 285] width 52 height 19
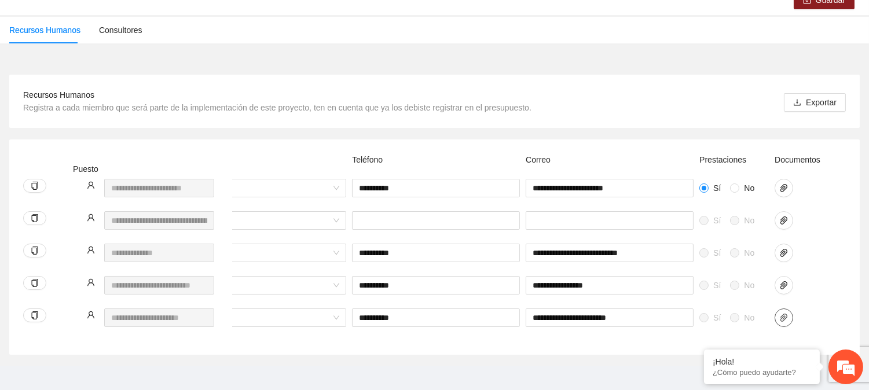
click at [786, 320] on icon "paper-clip" at bounding box center [783, 317] width 9 height 9
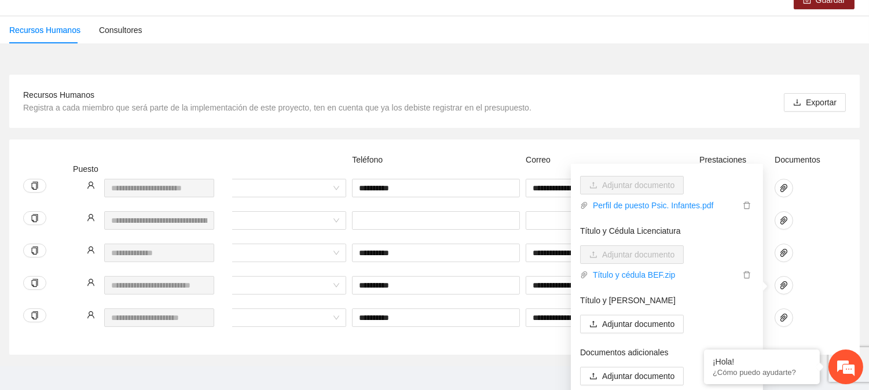
click at [811, 291] on div at bounding box center [801, 285] width 52 height 19
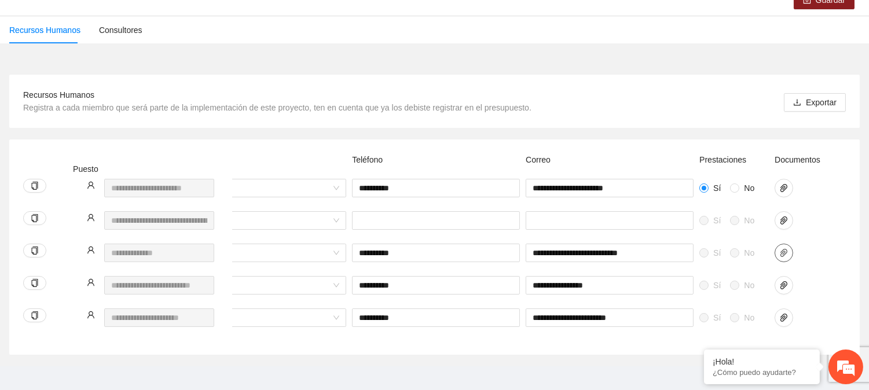
click at [777, 253] on span "paper-clip" at bounding box center [783, 252] width 17 height 9
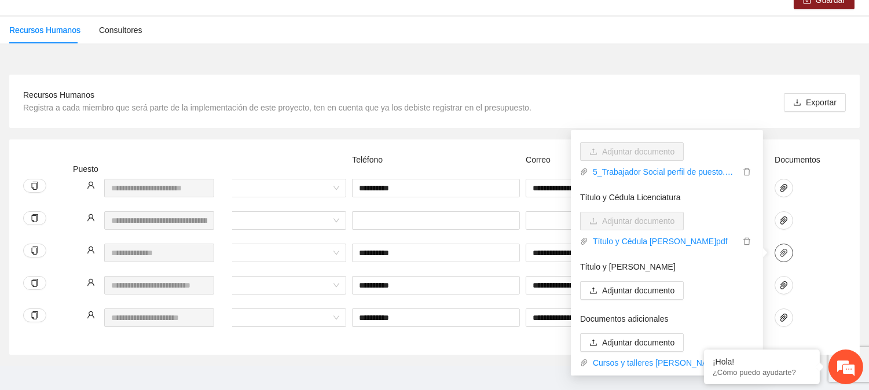
scroll to position [39, 0]
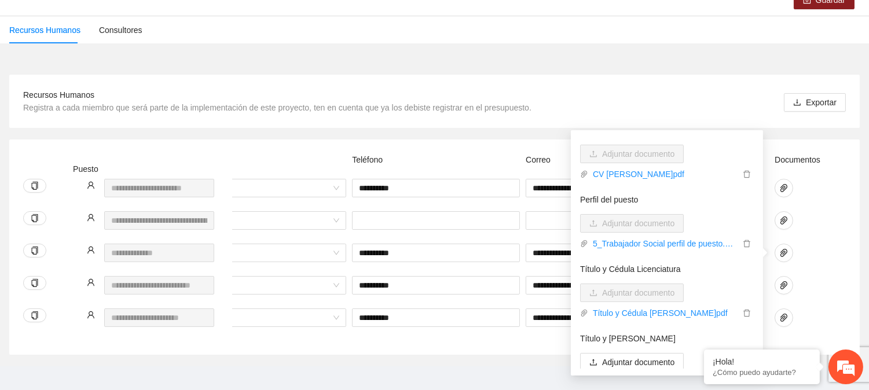
click at [825, 246] on div at bounding box center [801, 253] width 52 height 19
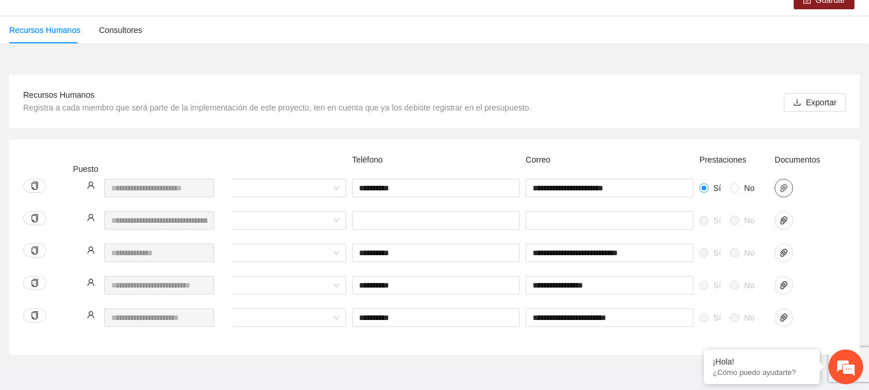
click at [786, 185] on icon "paper-clip" at bounding box center [783, 188] width 9 height 9
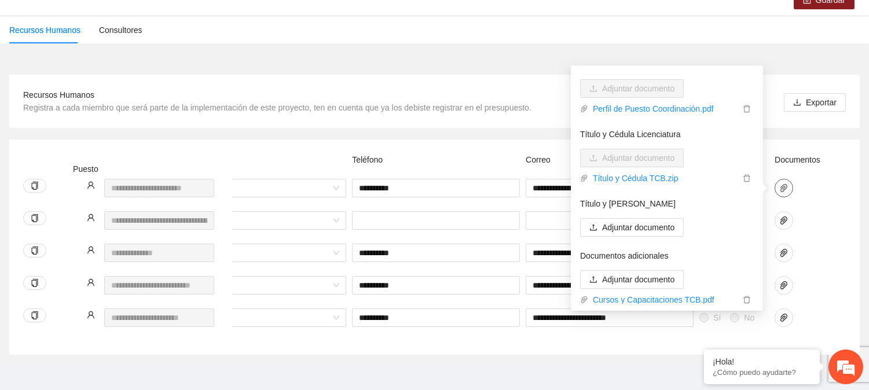
scroll to position [111, 0]
click at [827, 223] on div at bounding box center [801, 227] width 58 height 32
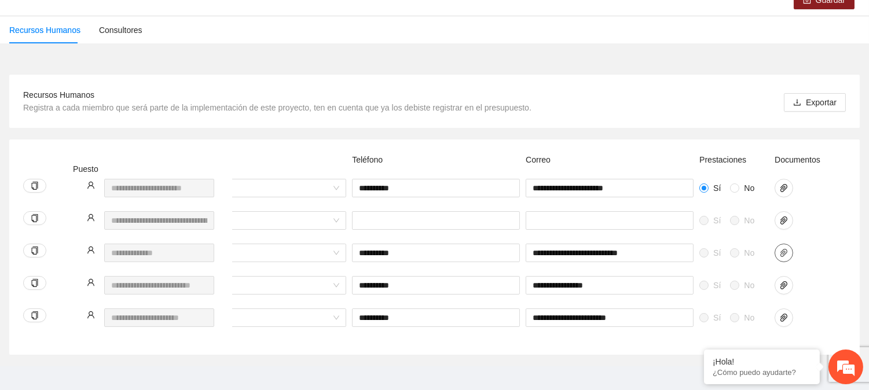
click at [782, 251] on icon "paper-clip" at bounding box center [784, 253] width 7 height 8
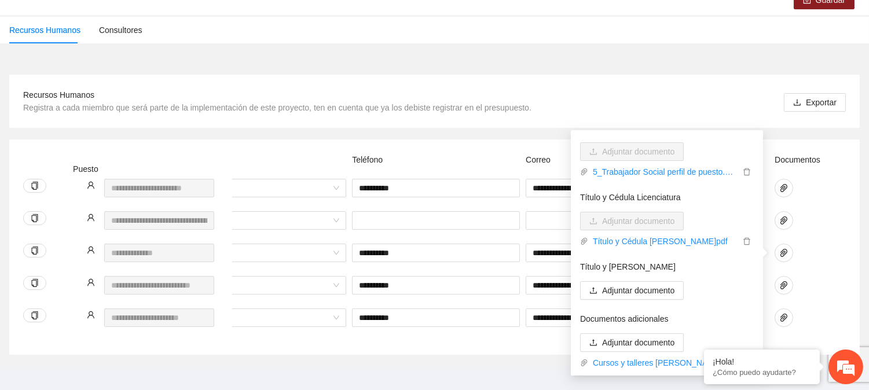
click at [837, 239] on div "Sí No Selecciona... Sí No" at bounding box center [300, 227] width 1106 height 32
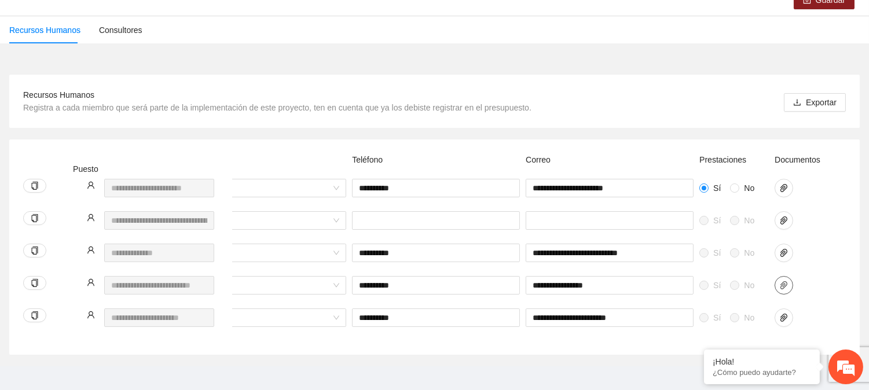
click at [783, 281] on icon "paper-clip" at bounding box center [783, 285] width 9 height 9
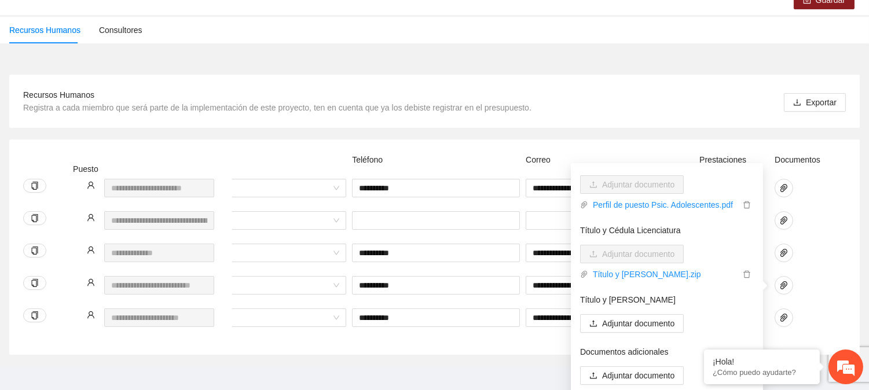
click at [837, 270] on div "**********" at bounding box center [300, 260] width 1106 height 32
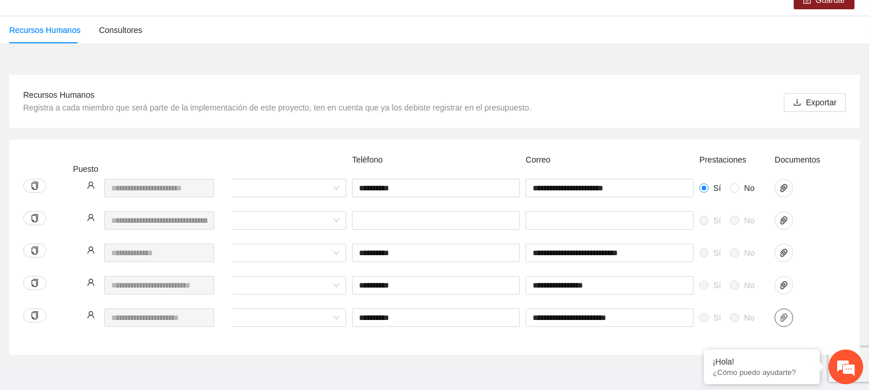
click at [785, 315] on icon "paper-clip" at bounding box center [783, 317] width 9 height 9
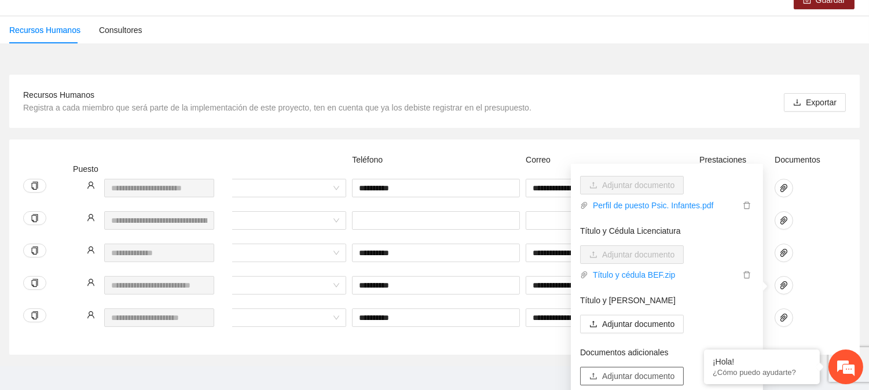
click at [657, 372] on span "Adjuntar documento" at bounding box center [638, 376] width 72 height 13
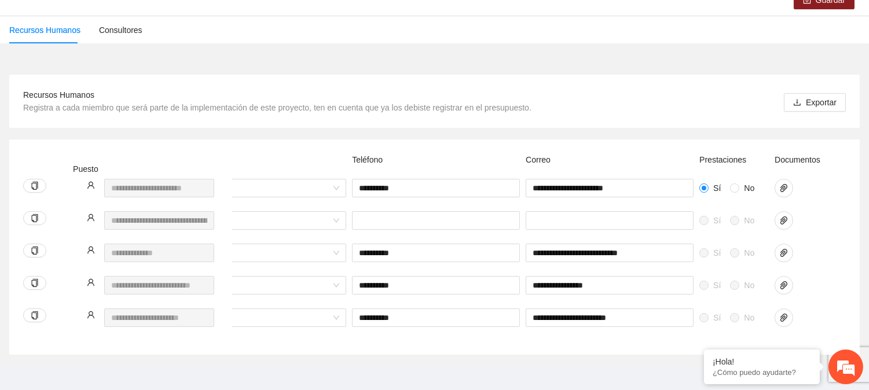
scroll to position [135, 0]
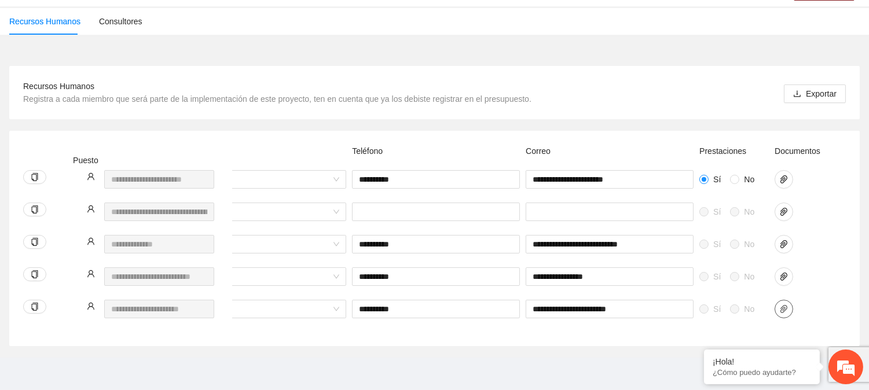
click at [783, 300] on button "button" at bounding box center [784, 309] width 19 height 19
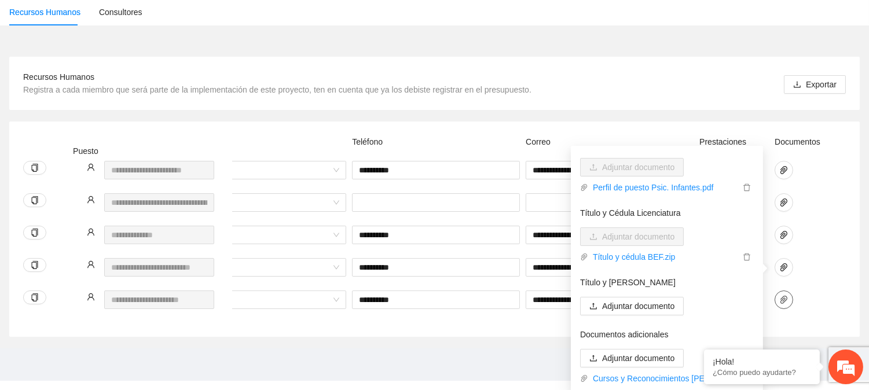
scroll to position [128, 0]
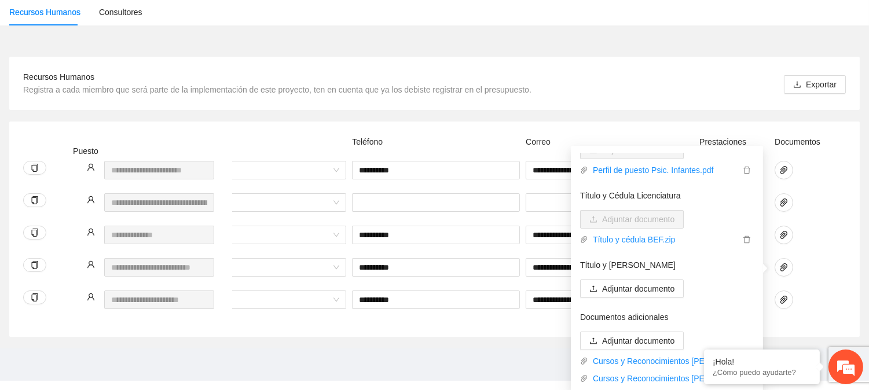
click at [828, 295] on div at bounding box center [801, 307] width 58 height 32
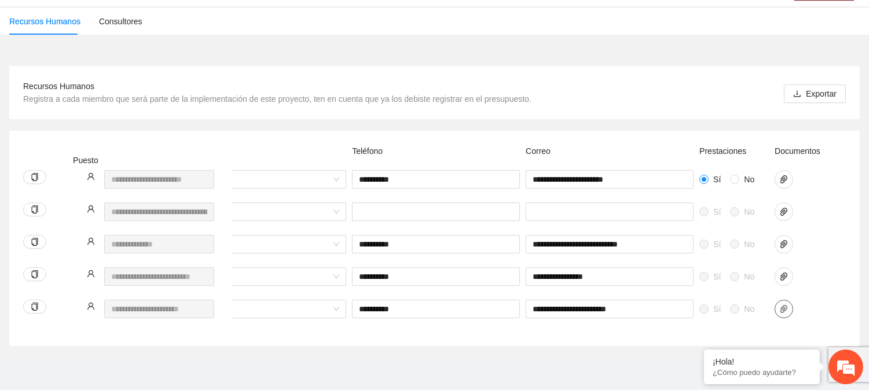
click at [777, 305] on span "paper-clip" at bounding box center [783, 309] width 17 height 9
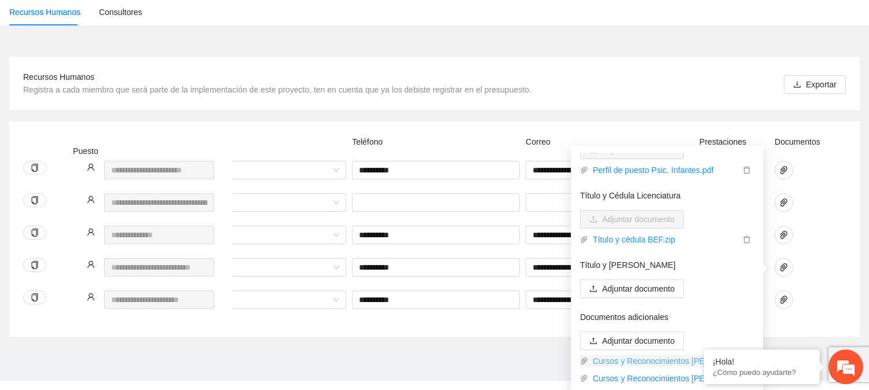
click at [675, 362] on link "Cursos y Reconocimientos Brenda Enriquez.pdf" at bounding box center [664, 361] width 152 height 13
drag, startPoint x: 64, startPoint y: 59, endPoint x: 739, endPoint y: 361, distance: 739.5
click at [739, 361] on div "¡Hola!" at bounding box center [762, 361] width 98 height 9
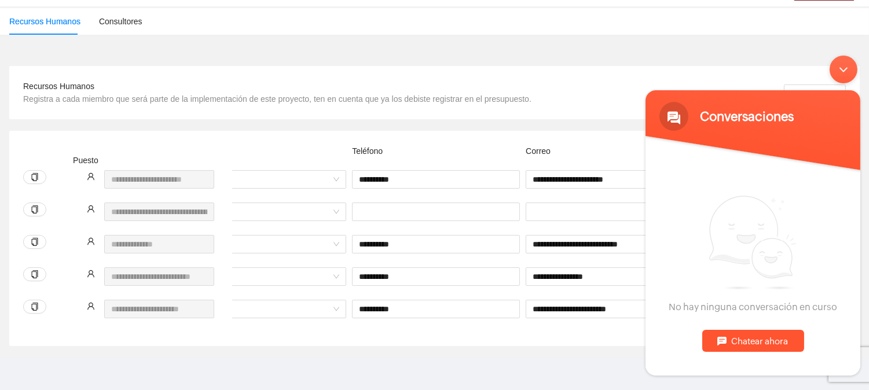
click at [843, 65] on div "Minimizar ventana de chat en vivo" at bounding box center [843, 70] width 28 height 28
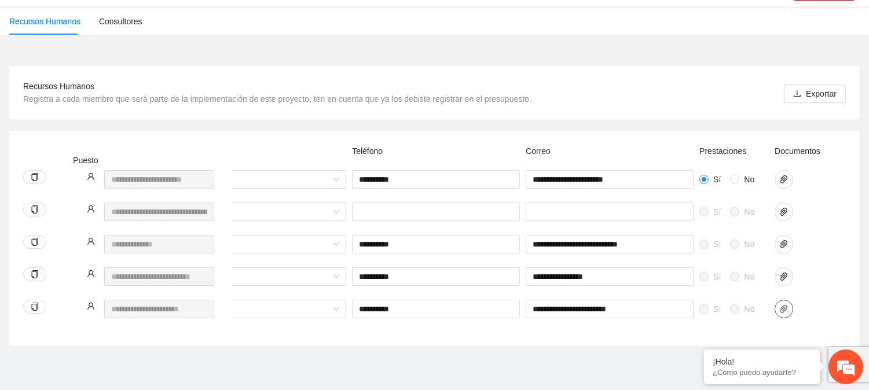
click at [783, 305] on icon "paper-clip" at bounding box center [783, 309] width 9 height 9
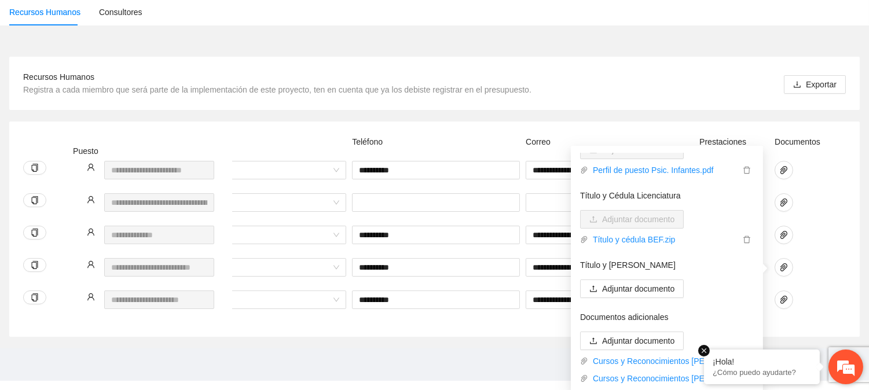
click at [702, 350] on em at bounding box center [704, 351] width 12 height 12
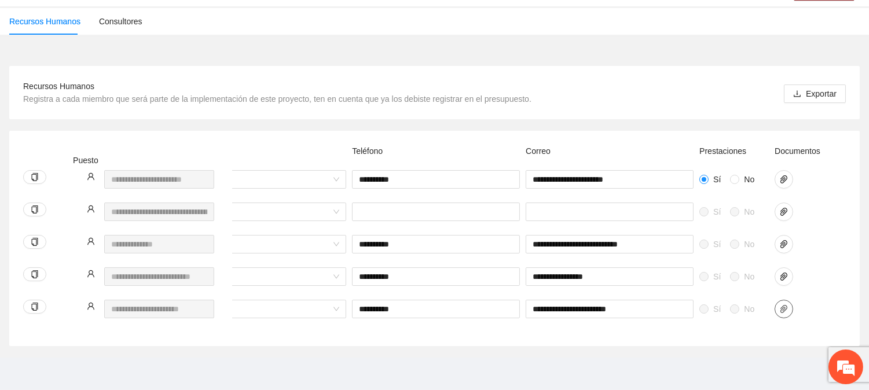
click at [781, 305] on icon "paper-clip" at bounding box center [783, 309] width 9 height 9
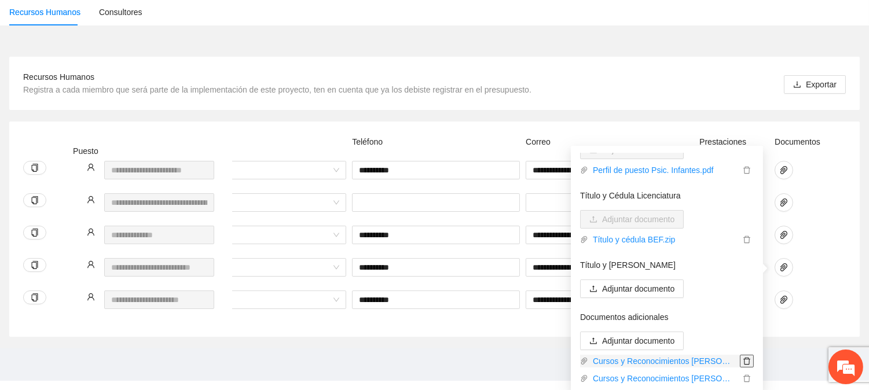
click at [743, 360] on icon "delete" at bounding box center [747, 361] width 8 height 8
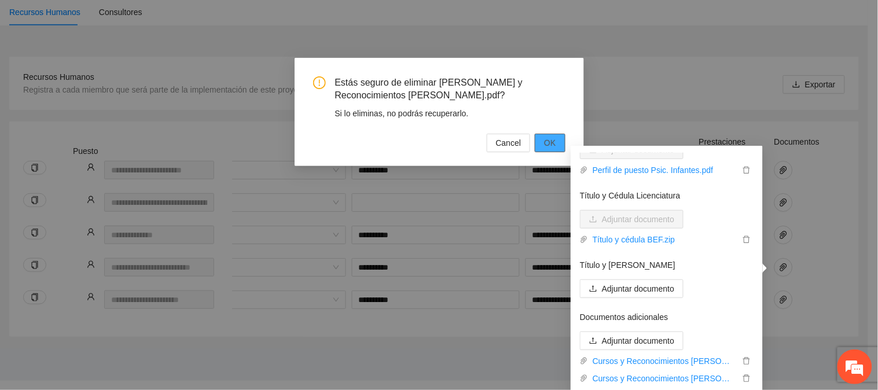
click at [552, 137] on span "OK" at bounding box center [550, 143] width 12 height 13
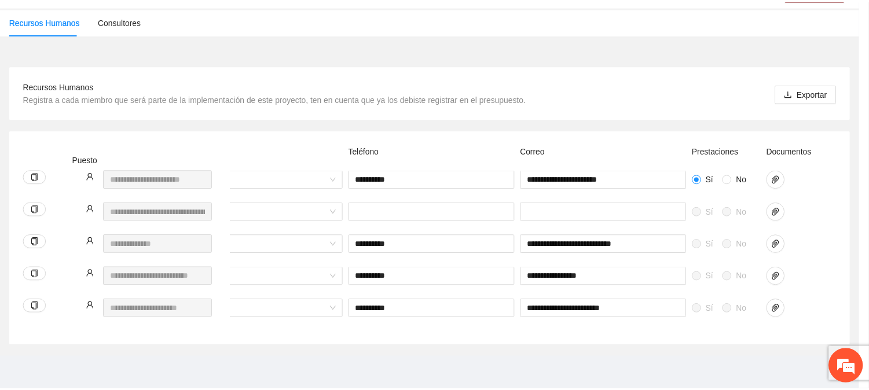
scroll to position [117, 0]
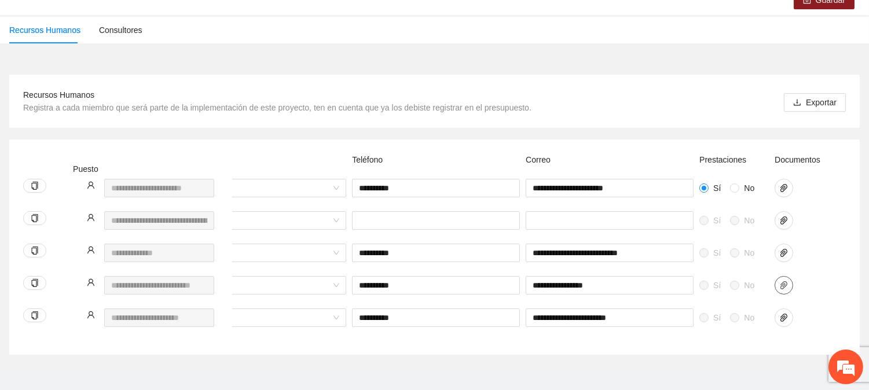
click at [783, 285] on icon "paper-clip" at bounding box center [783, 285] width 9 height 9
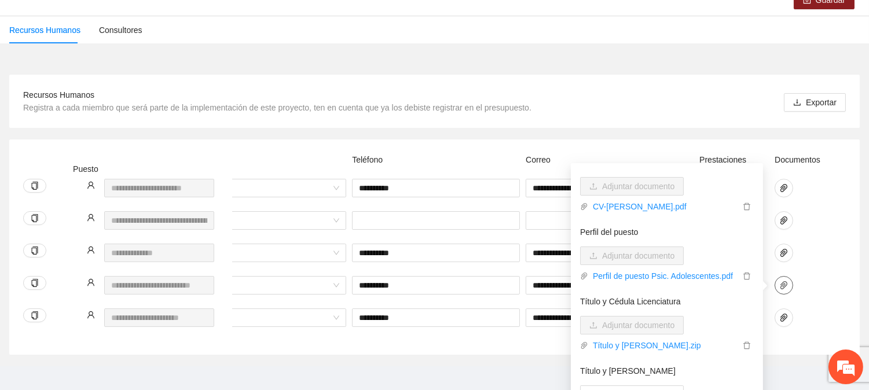
scroll to position [111, 0]
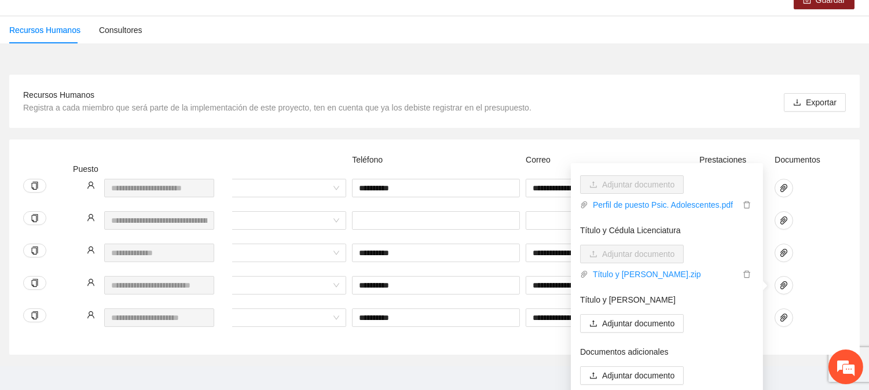
click at [830, 222] on div "Sí No Selecciona... Sí No" at bounding box center [300, 227] width 1106 height 32
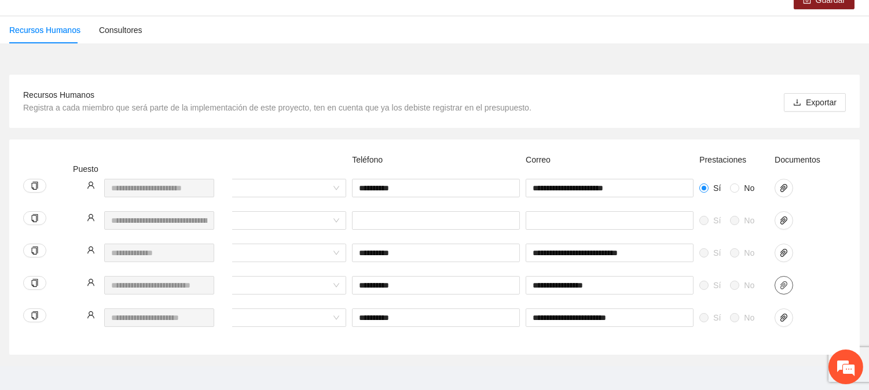
click at [788, 285] on icon "paper-clip" at bounding box center [783, 285] width 9 height 9
click at [790, 285] on span "paper-clip" at bounding box center [783, 285] width 17 height 9
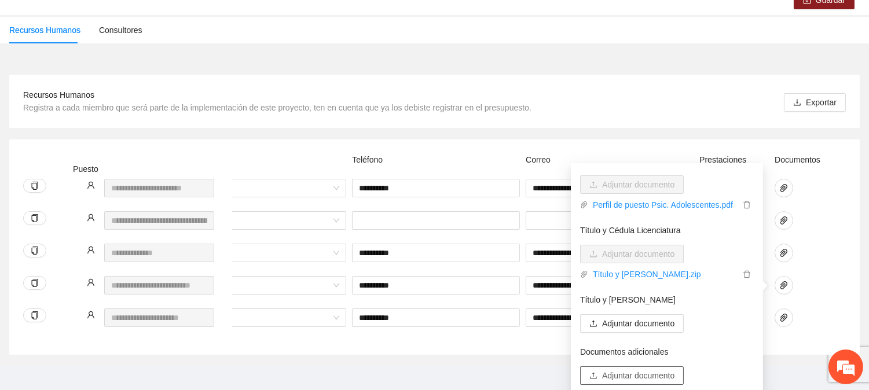
click at [643, 372] on span "Adjuntar documento" at bounding box center [638, 375] width 72 height 13
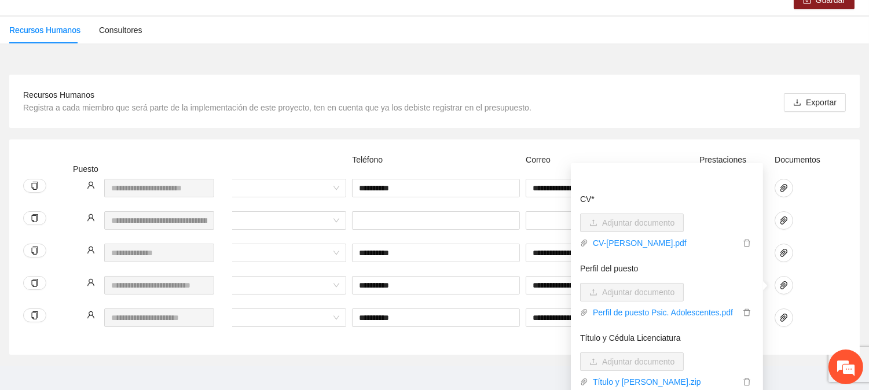
scroll to position [0, 0]
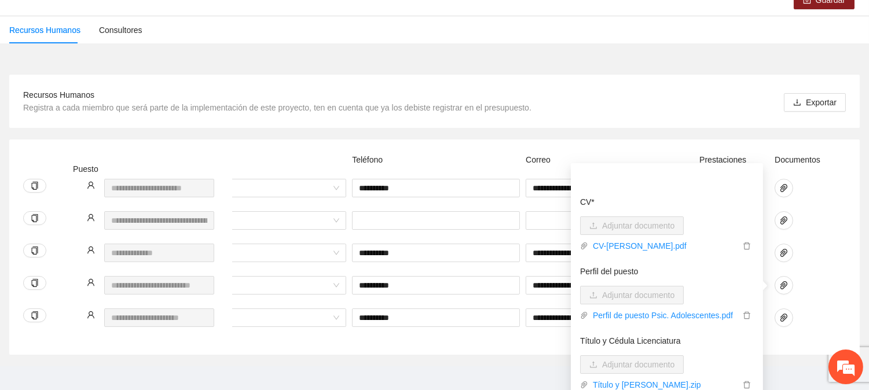
click at [726, 94] on div "Recursos Humanos Registra a cada miembro que será parte de la implementación de…" at bounding box center [434, 101] width 823 height 25
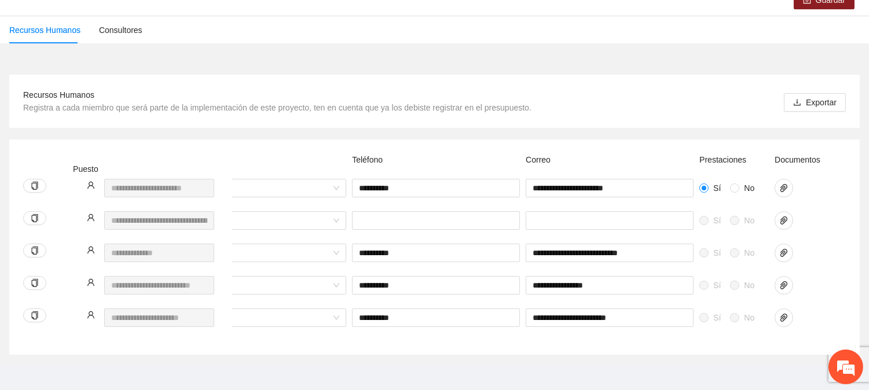
scroll to position [55, 0]
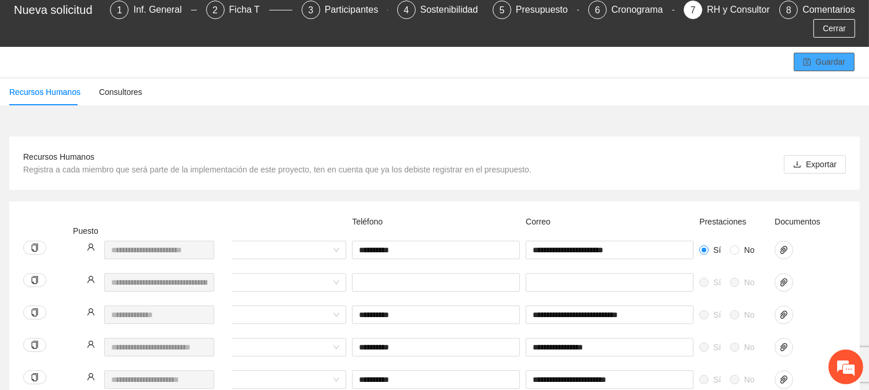
click at [836, 63] on span "Guardar" at bounding box center [831, 62] width 30 height 13
click at [785, 250] on icon "paper-clip" at bounding box center [784, 250] width 7 height 8
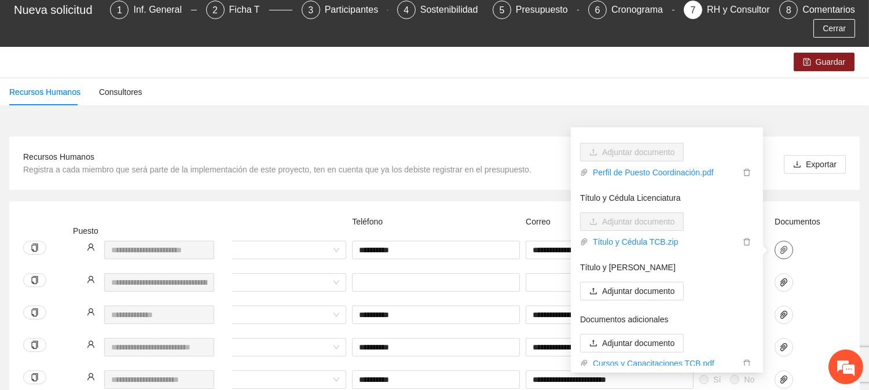
scroll to position [111, 0]
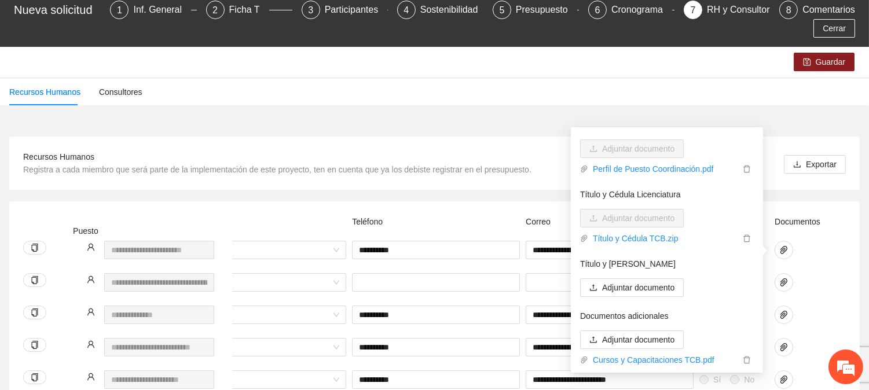
click at [836, 278] on div "Sí No Selecciona... Sí No" at bounding box center [300, 289] width 1106 height 32
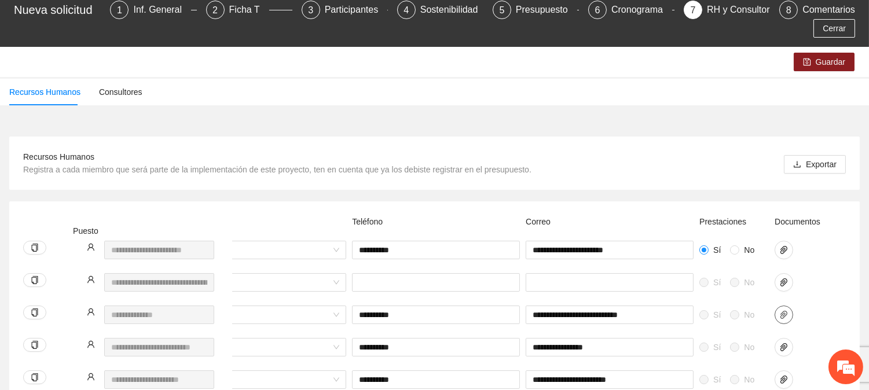
click at [781, 316] on icon "paper-clip" at bounding box center [784, 315] width 7 height 8
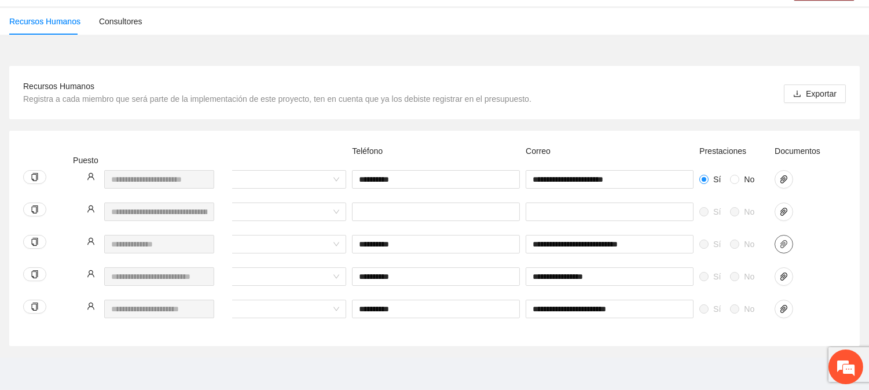
click at [792, 240] on span "paper-clip" at bounding box center [783, 244] width 17 height 9
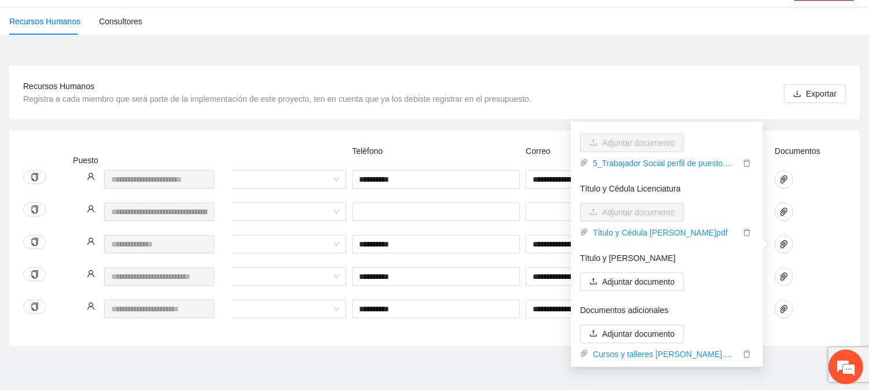
click at [841, 252] on div "**********" at bounding box center [300, 251] width 1106 height 32
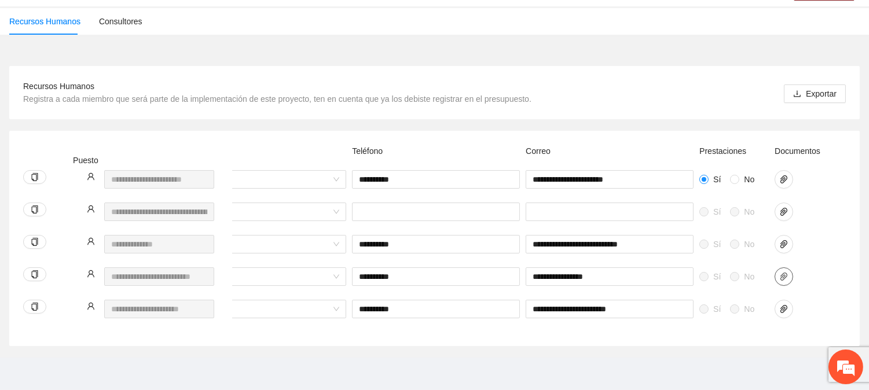
click at [788, 268] on button "button" at bounding box center [784, 277] width 19 height 19
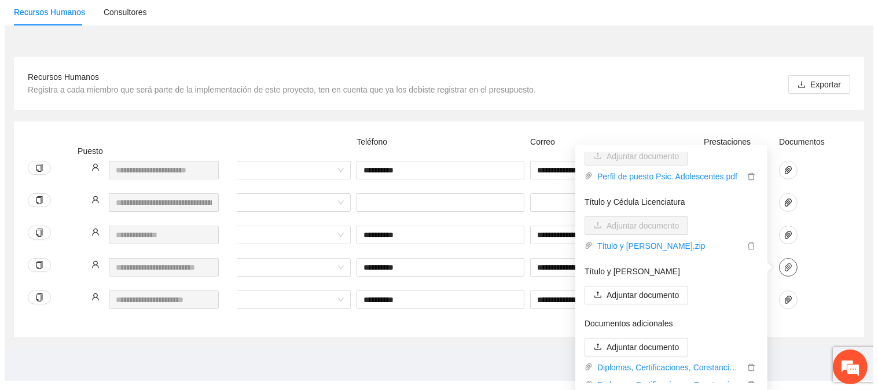
scroll to position [128, 0]
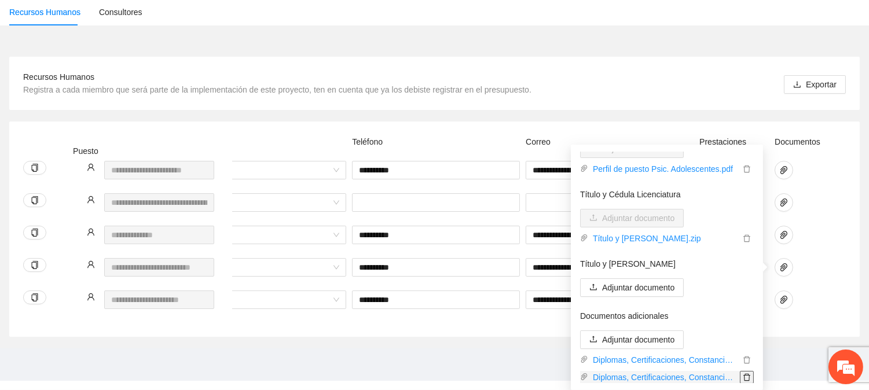
click at [743, 376] on icon "delete" at bounding box center [747, 377] width 8 height 8
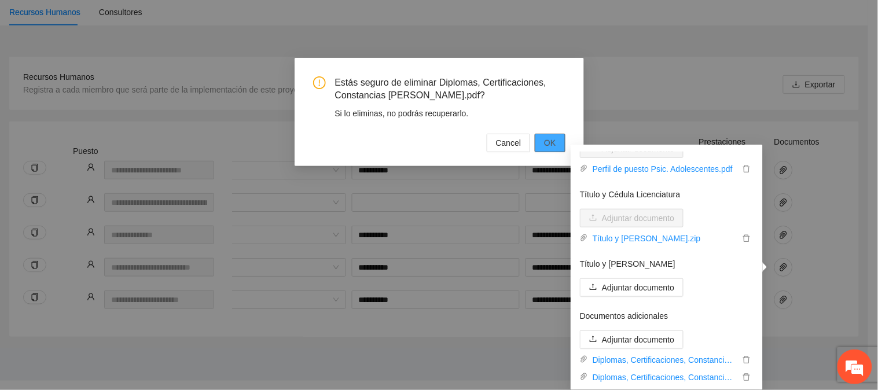
click at [548, 145] on span "OK" at bounding box center [550, 143] width 12 height 13
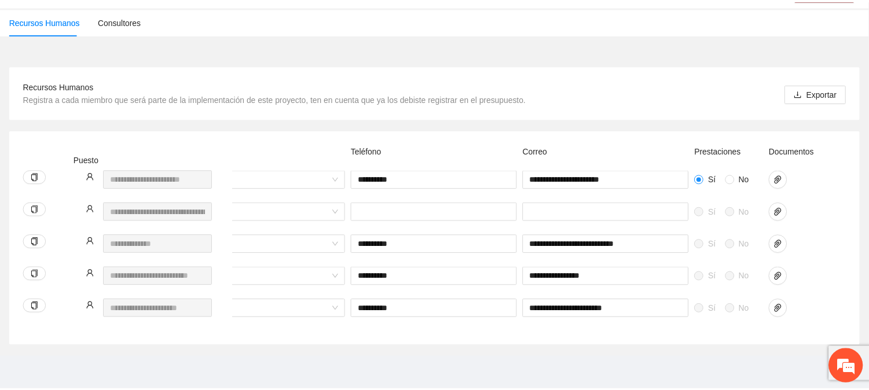
scroll to position [117, 0]
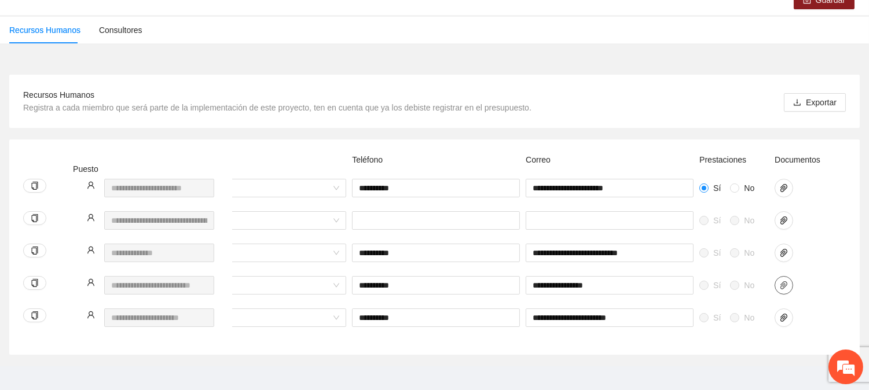
click at [786, 286] on icon "paper-clip" at bounding box center [783, 285] width 9 height 9
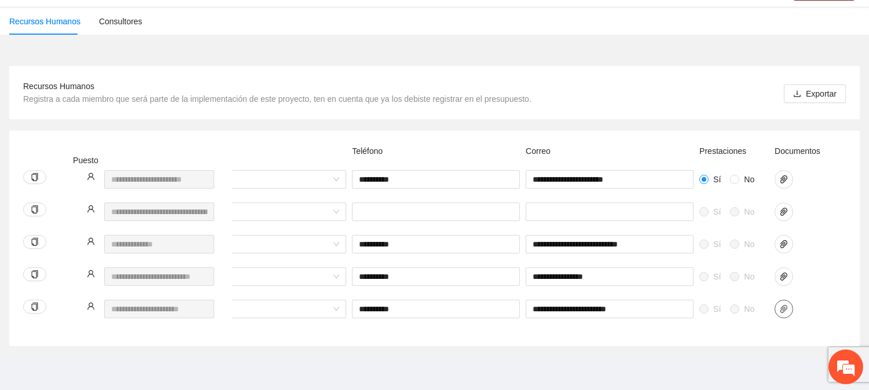
click at [788, 300] on button "button" at bounding box center [784, 309] width 19 height 19
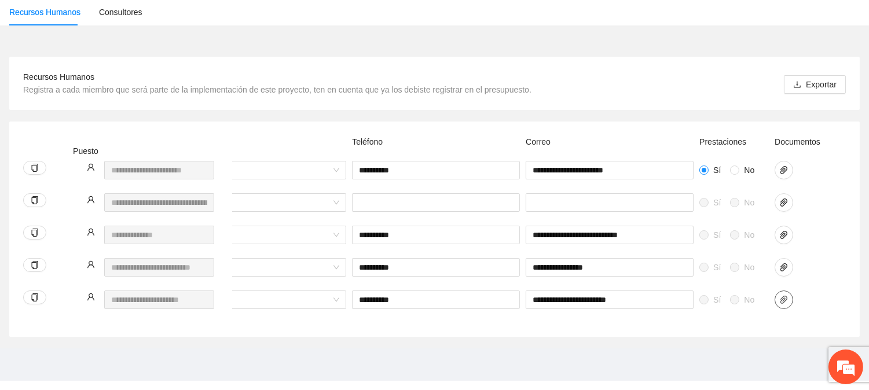
scroll to position [111, 0]
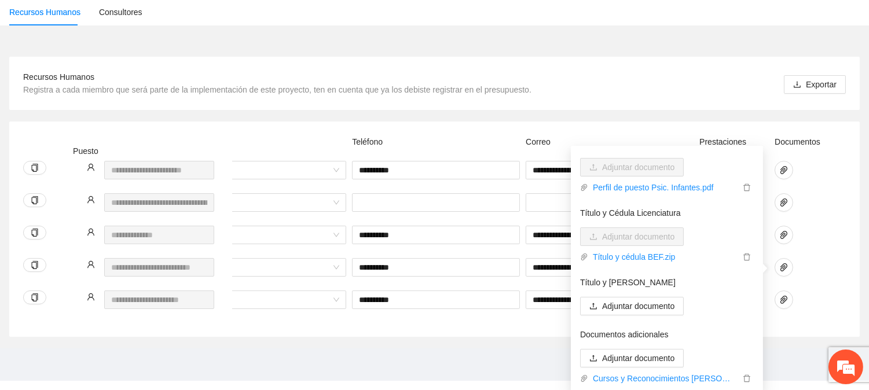
click at [821, 261] on div at bounding box center [801, 267] width 52 height 19
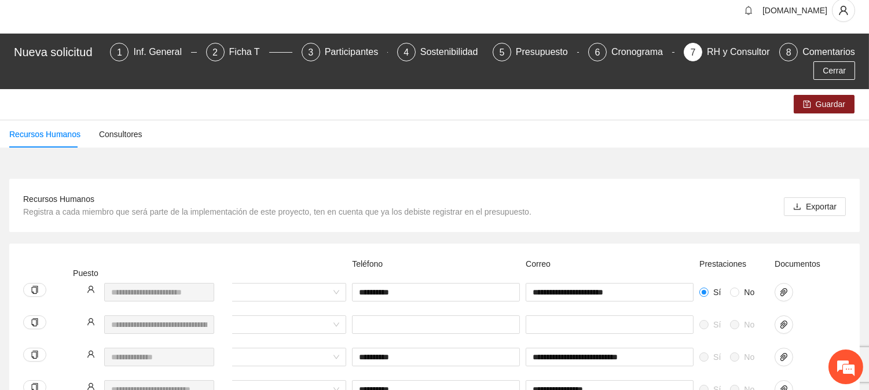
scroll to position [0, 0]
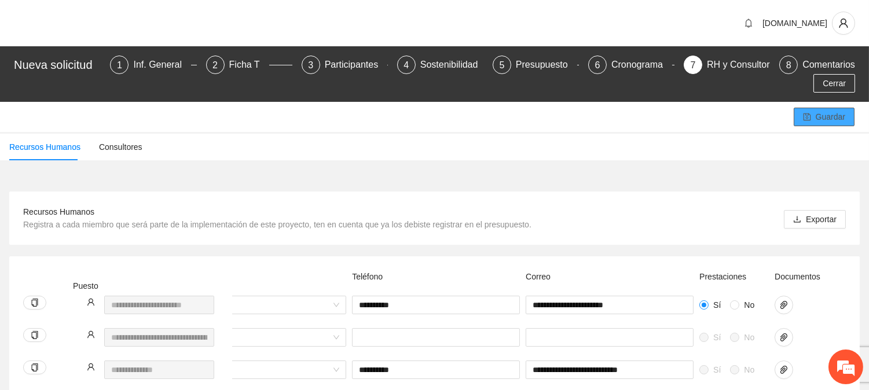
click at [819, 114] on span "Guardar" at bounding box center [831, 117] width 30 height 13
click at [156, 69] on div "Inf. General" at bounding box center [162, 65] width 58 height 19
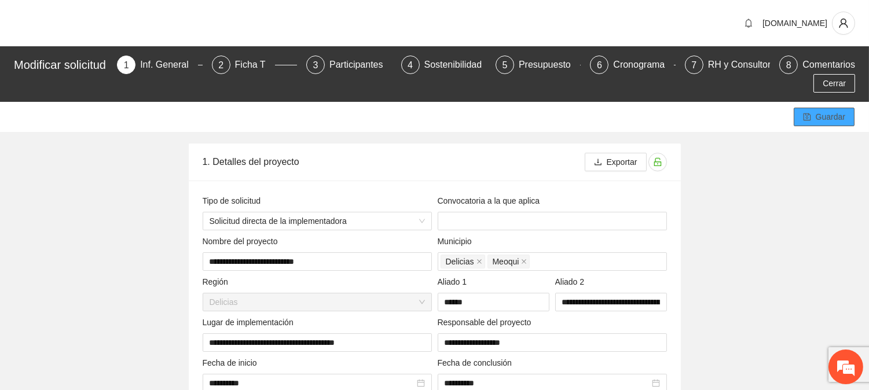
click at [832, 122] on span "Guardar" at bounding box center [831, 117] width 30 height 13
click at [823, 118] on span "Guardar" at bounding box center [831, 117] width 30 height 13
click at [835, 84] on span "Cerrar" at bounding box center [834, 83] width 23 height 13
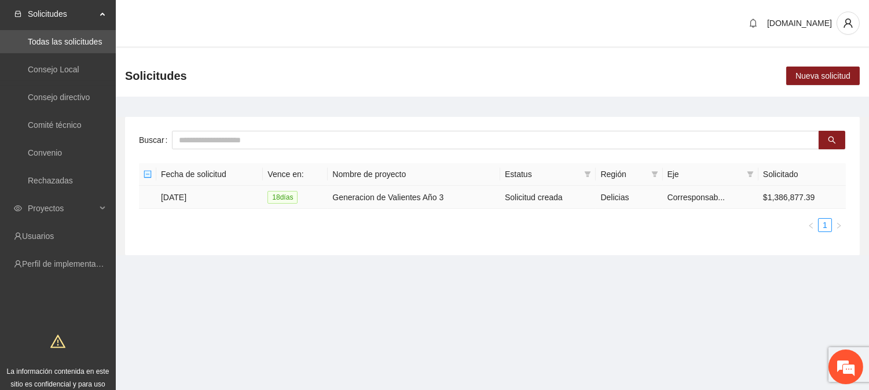
click at [360, 195] on td "Generacion de Valientes Año 3" at bounding box center [414, 197] width 173 height 23
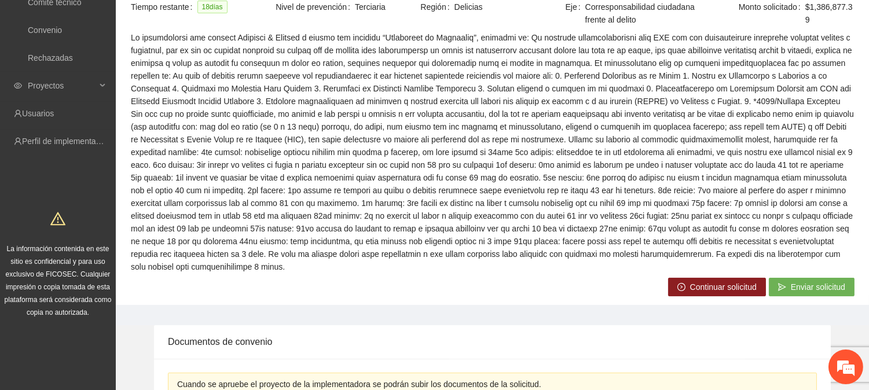
scroll to position [130, 0]
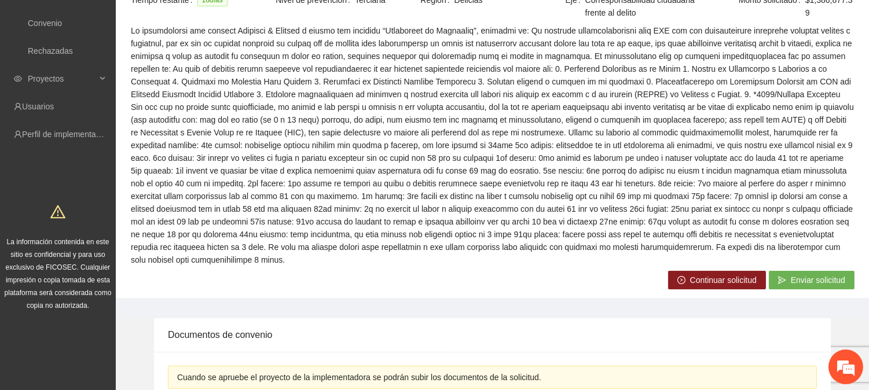
click at [698, 281] on span "Continuar solicitud" at bounding box center [723, 280] width 67 height 13
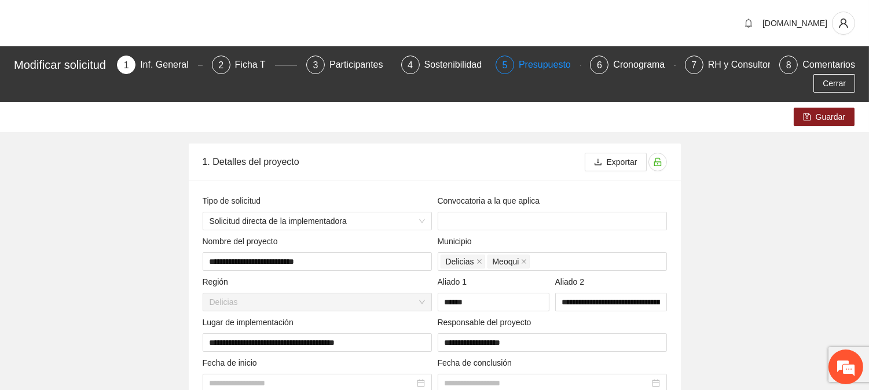
type input "**********"
click at [541, 69] on div "Presupuesto" at bounding box center [549, 65] width 61 height 19
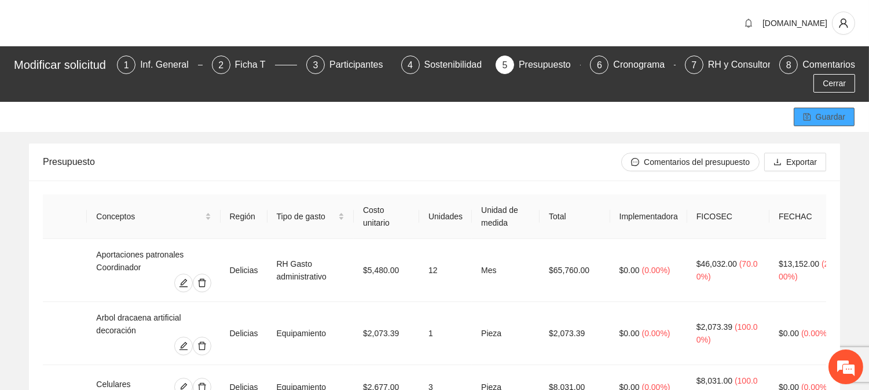
click at [828, 113] on span "Guardar" at bounding box center [831, 117] width 30 height 13
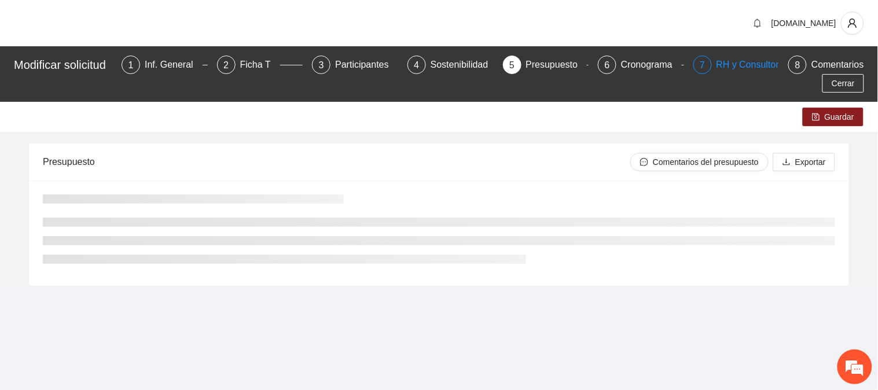
click at [764, 68] on div "RH y Consultores" at bounding box center [758, 65] width 82 height 19
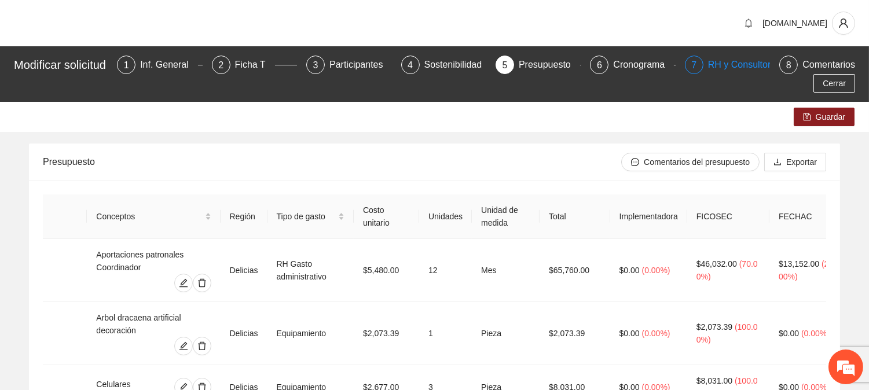
click at [739, 65] on div "RH y Consultores" at bounding box center [749, 65] width 82 height 19
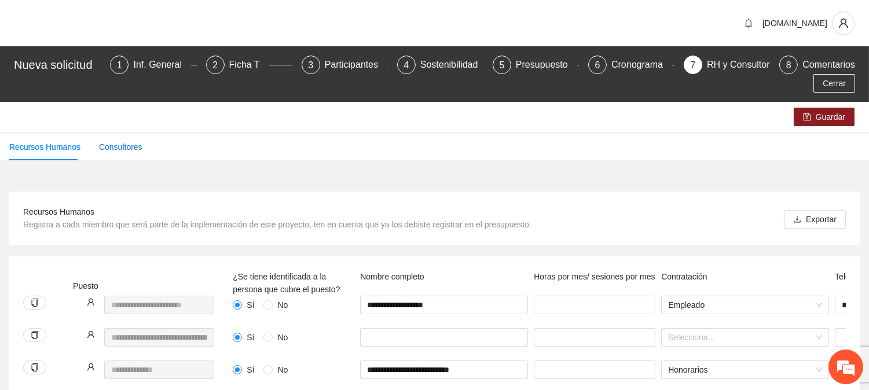
click at [112, 143] on div "Consultores" at bounding box center [120, 147] width 43 height 13
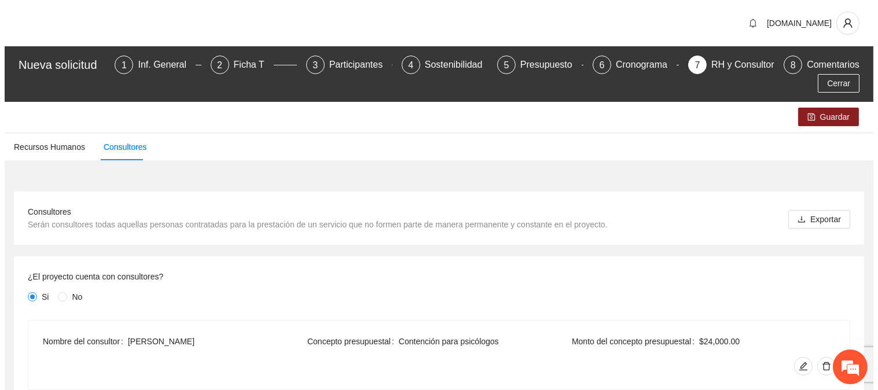
scroll to position [87, 0]
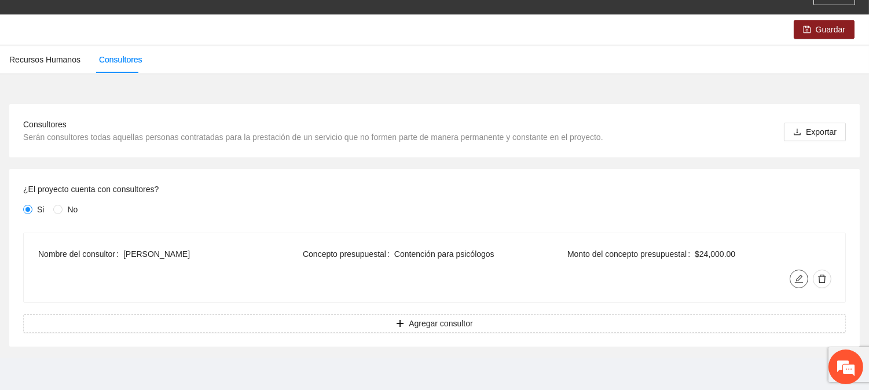
click at [799, 278] on icon "edit" at bounding box center [798, 278] width 9 height 9
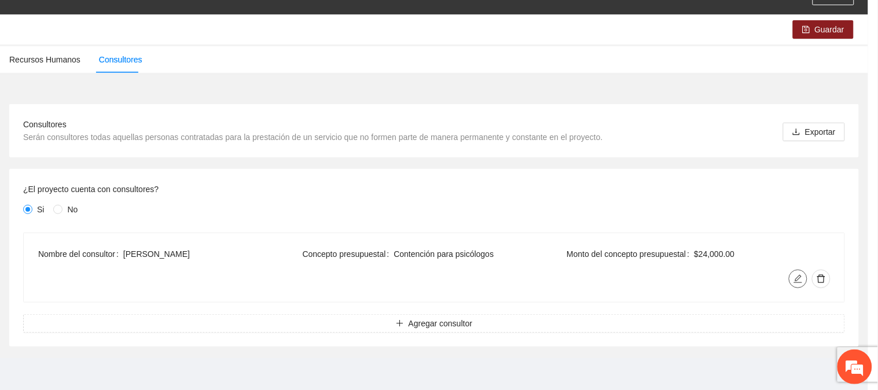
type input "**********"
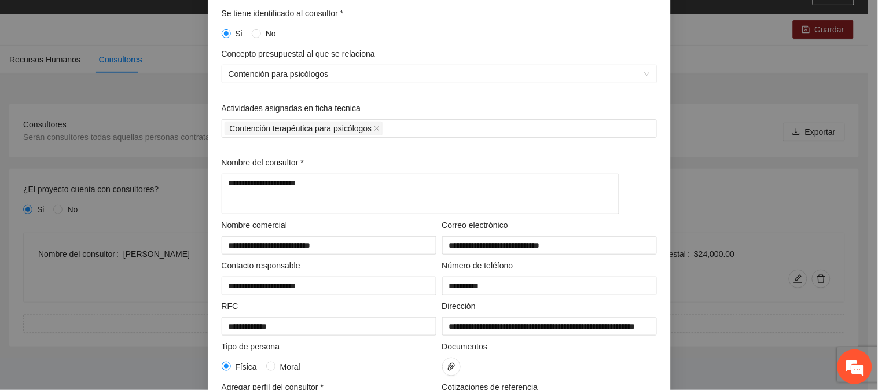
scroll to position [0, 0]
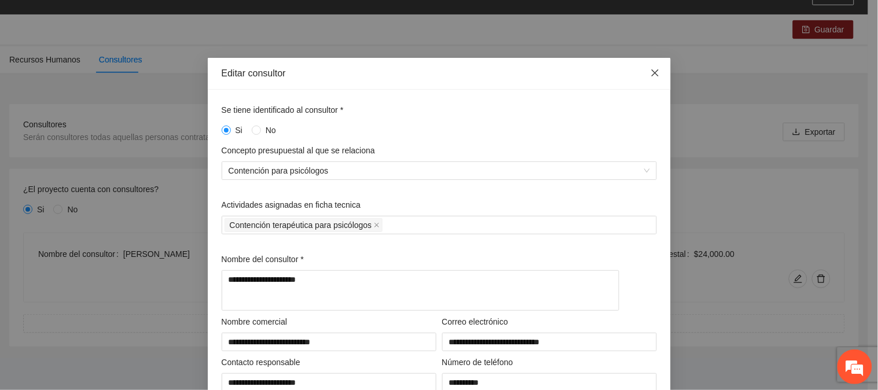
click at [649, 67] on span "Close" at bounding box center [655, 73] width 31 height 31
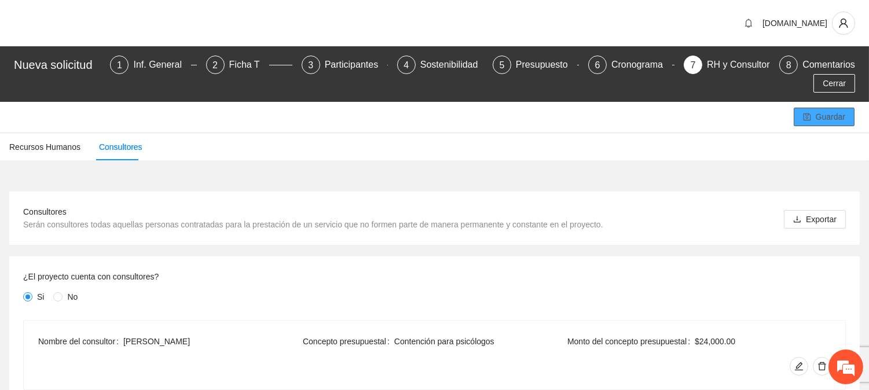
click at [821, 111] on span "Guardar" at bounding box center [831, 117] width 30 height 13
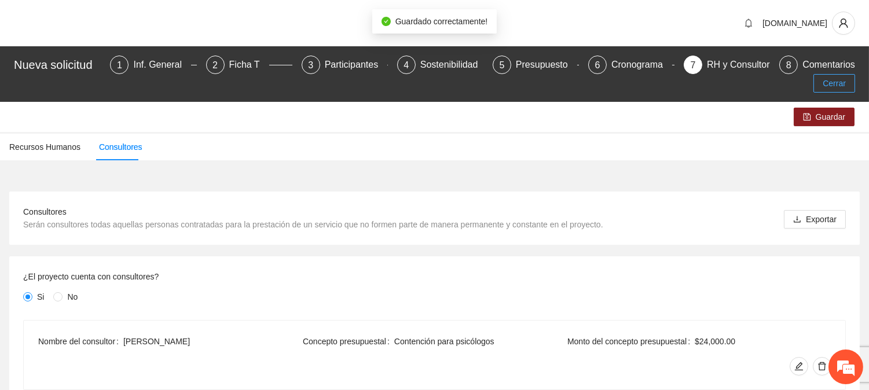
click at [838, 89] on span "Cerrar" at bounding box center [834, 83] width 23 height 13
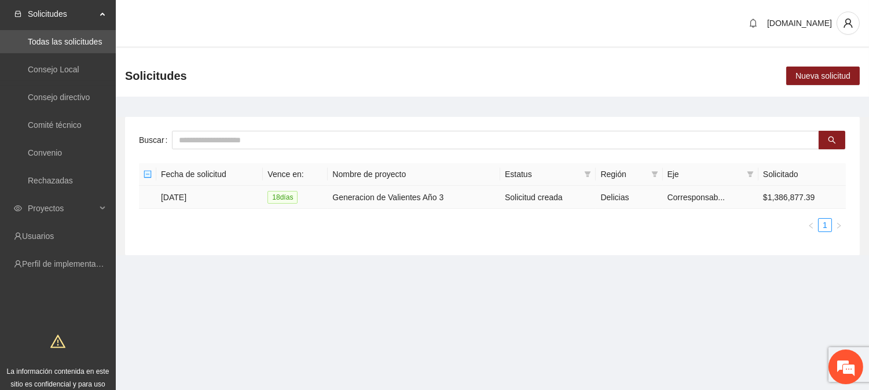
click at [293, 200] on span "18 día s" at bounding box center [283, 197] width 30 height 13
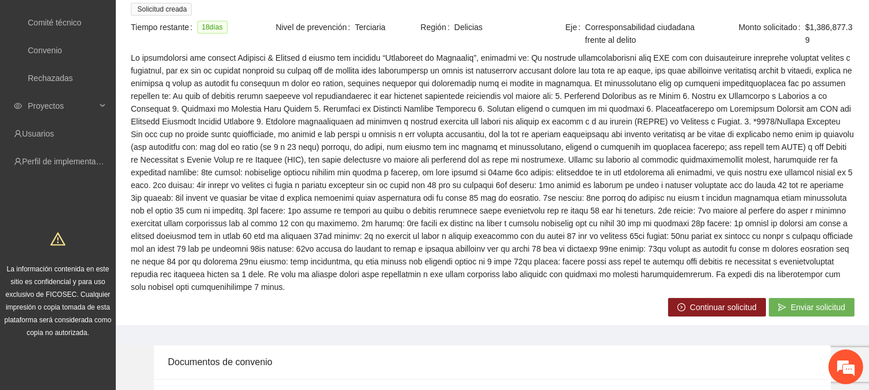
scroll to position [108, 0]
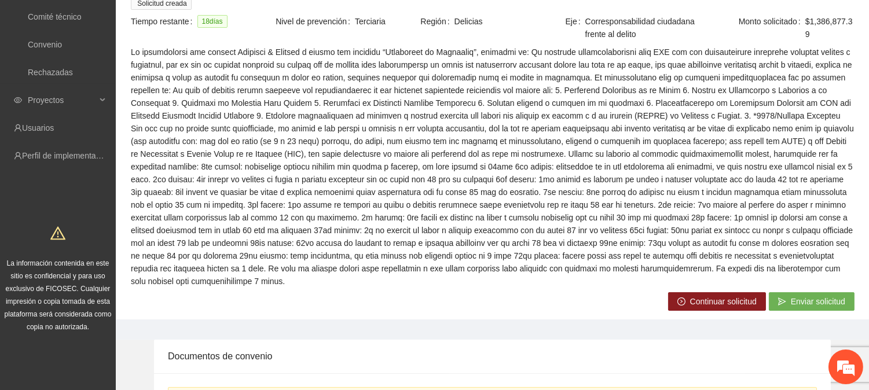
click at [820, 303] on span "Enviar solicitud" at bounding box center [818, 301] width 54 height 13
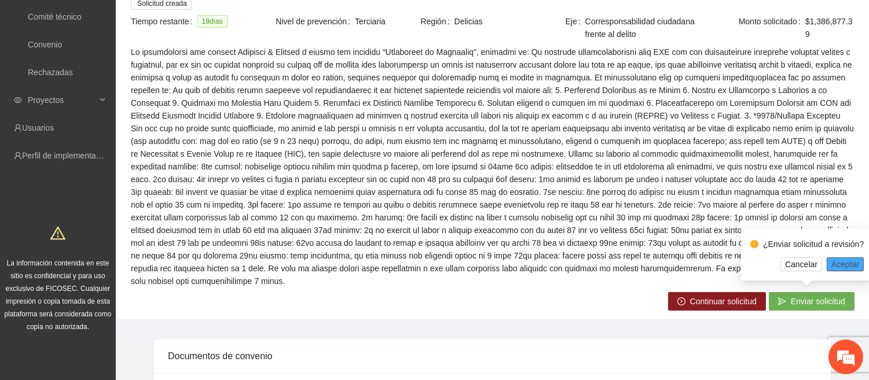
click at [849, 265] on span "Aceptar" at bounding box center [846, 264] width 28 height 13
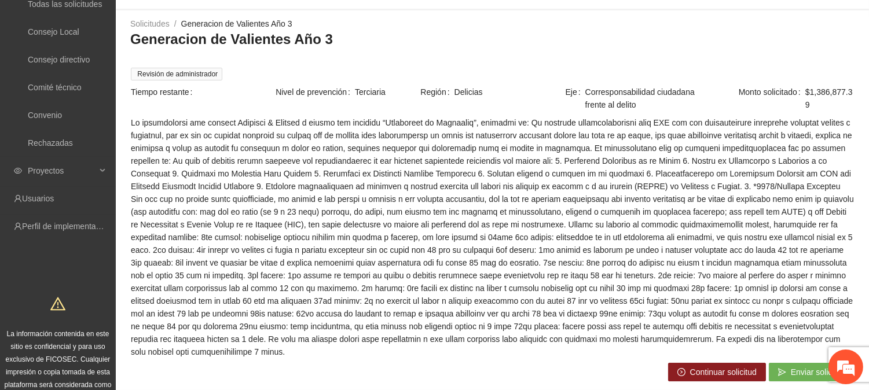
scroll to position [0, 0]
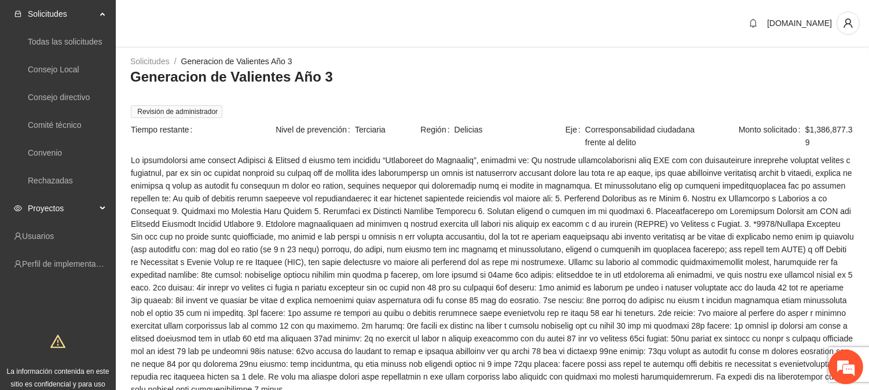
click at [54, 206] on span "Proyectos" at bounding box center [62, 208] width 68 height 23
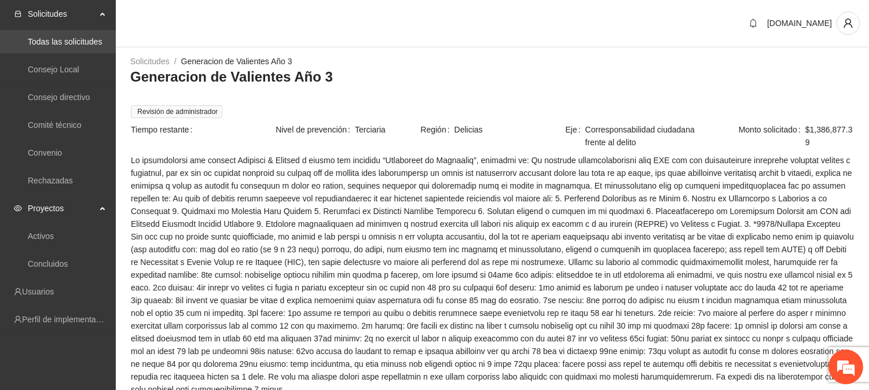
click at [72, 38] on link "Todas las solicitudes" at bounding box center [65, 41] width 74 height 9
